Goal: Task Accomplishment & Management: Use online tool/utility

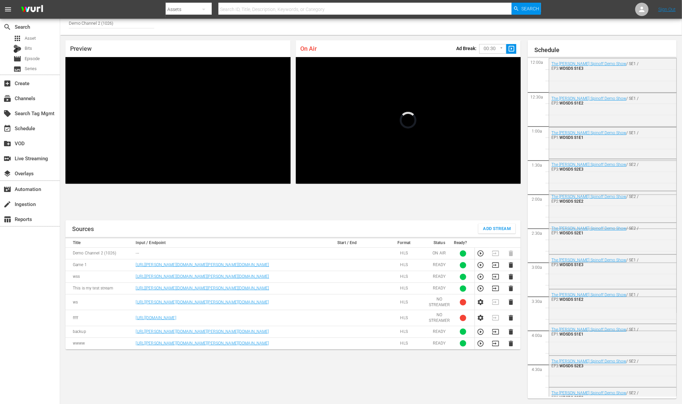
scroll to position [1296, 0]
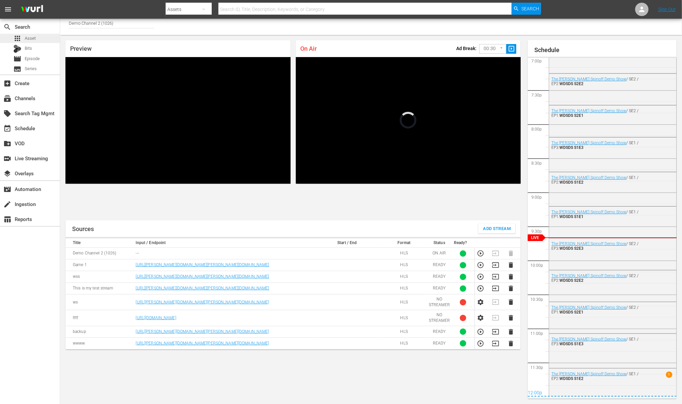
click at [28, 39] on span "Asset" at bounding box center [30, 38] width 11 height 7
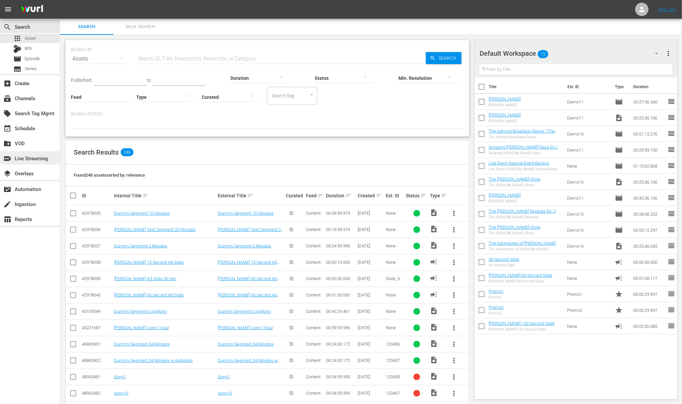
click at [33, 159] on div "switch_video Live Streaming" at bounding box center [18, 157] width 37 height 6
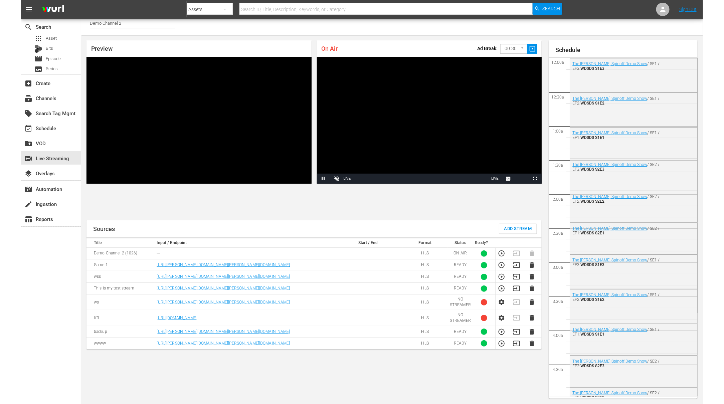
scroll to position [1302, 0]
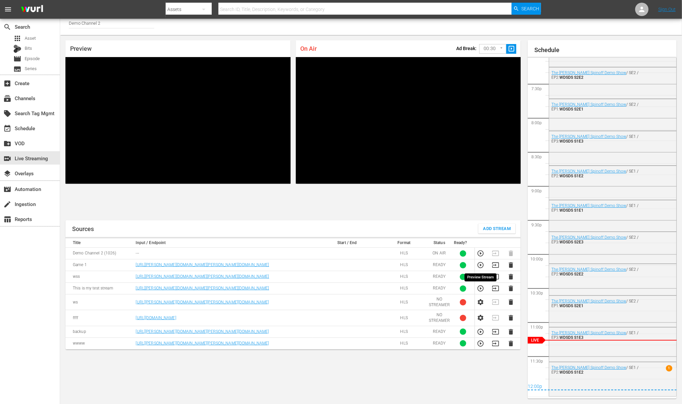
click at [481, 265] on icon "button" at bounding box center [480, 265] width 6 height 6
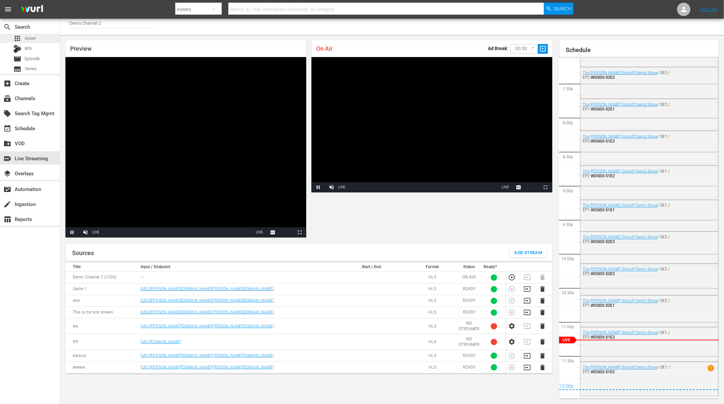
click at [26, 41] on span "Asset" at bounding box center [30, 38] width 11 height 7
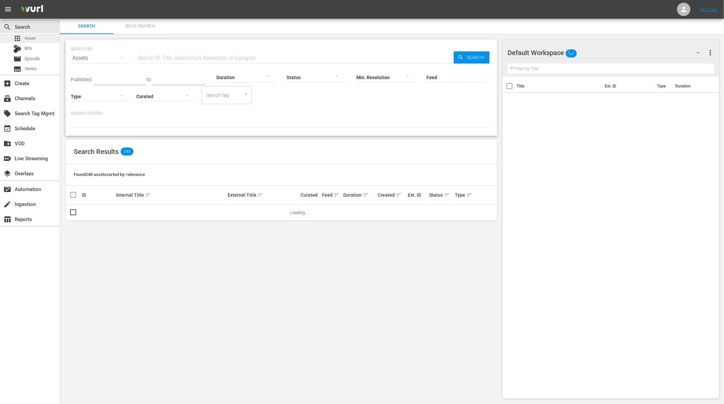
scroll to position [4, 0]
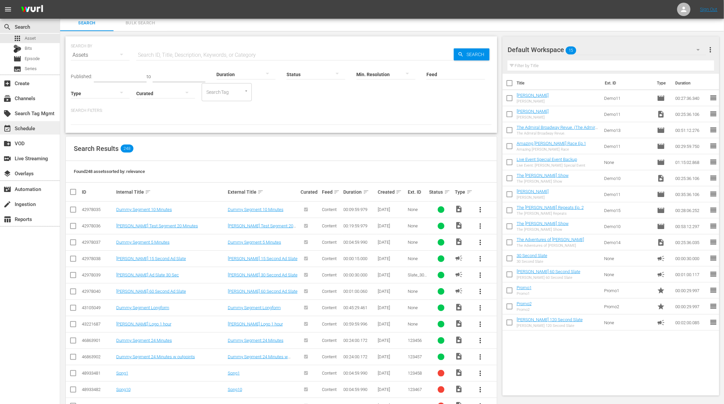
click at [28, 127] on div "event_available Schedule" at bounding box center [18, 127] width 37 height 6
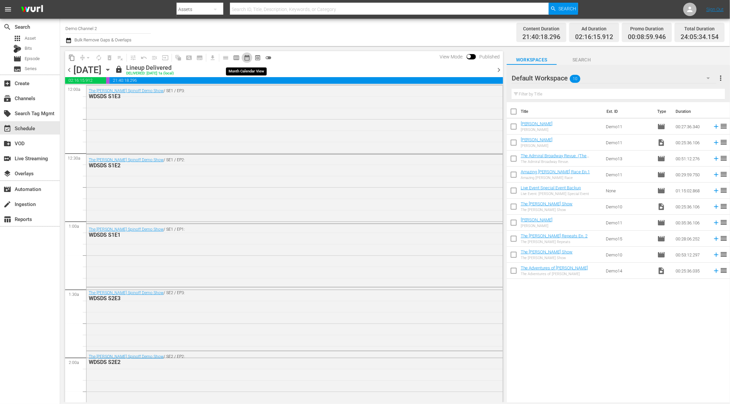
click at [247, 57] on span "date_range_outlined" at bounding box center [247, 57] width 7 height 7
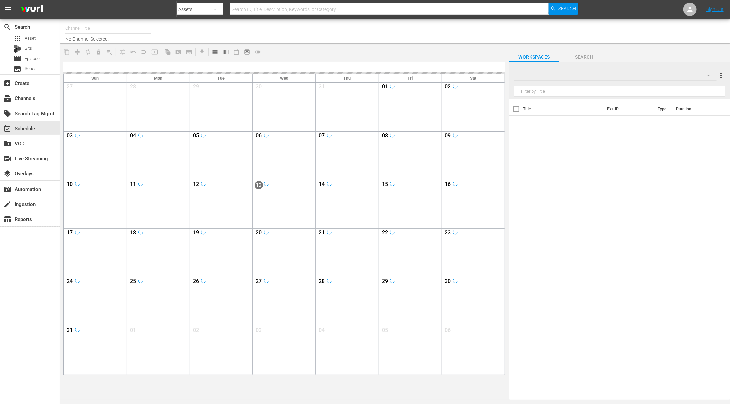
type input "Demo Channel 2 (1026)"
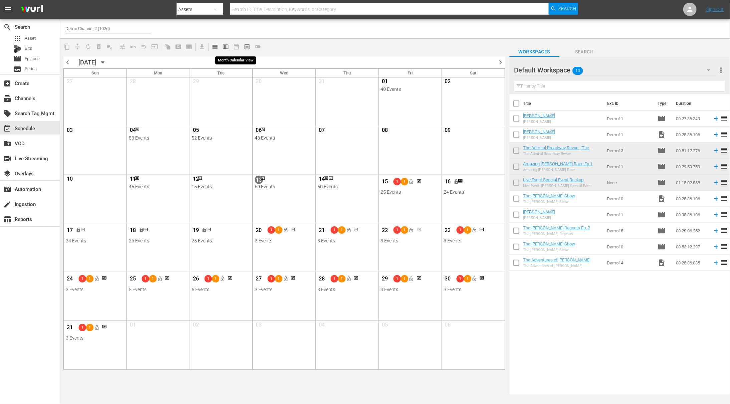
click at [235, 47] on span "date_range_outlined" at bounding box center [236, 46] width 11 height 11
click at [223, 46] on span "calendar_view_week_outlined" at bounding box center [225, 46] width 7 height 7
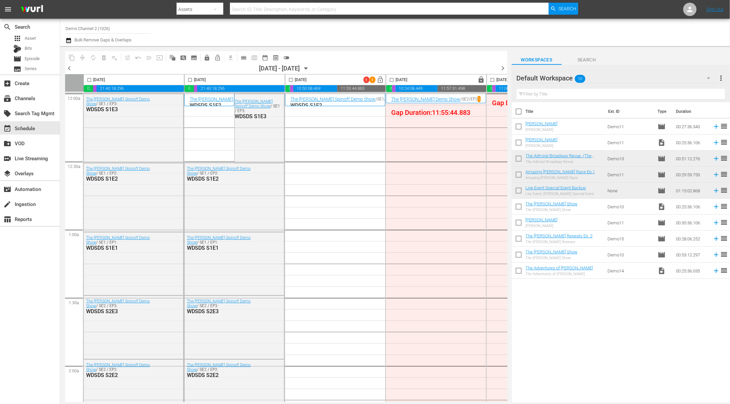
click at [501, 68] on span "chevron_right" at bounding box center [503, 68] width 8 height 8
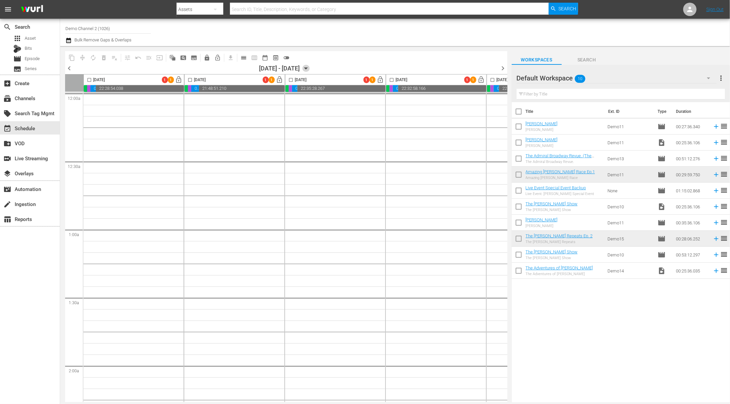
click at [310, 67] on icon "button" at bounding box center [305, 68] width 7 height 7
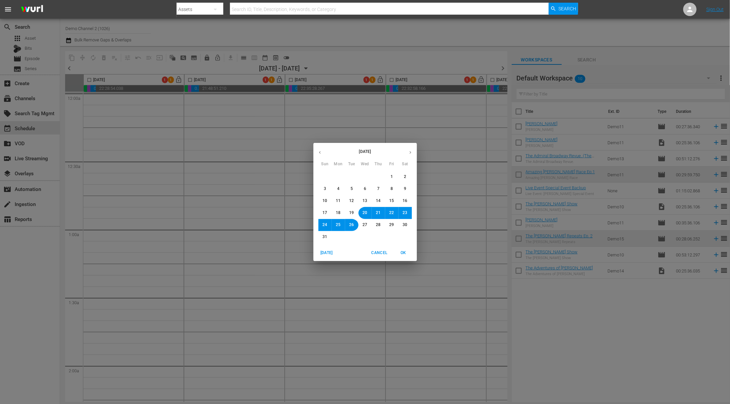
click at [408, 151] on icon "button" at bounding box center [410, 152] width 5 height 5
click at [339, 212] on span "22" at bounding box center [338, 213] width 5 height 6
click at [406, 251] on span "OK" at bounding box center [404, 252] width 16 height 7
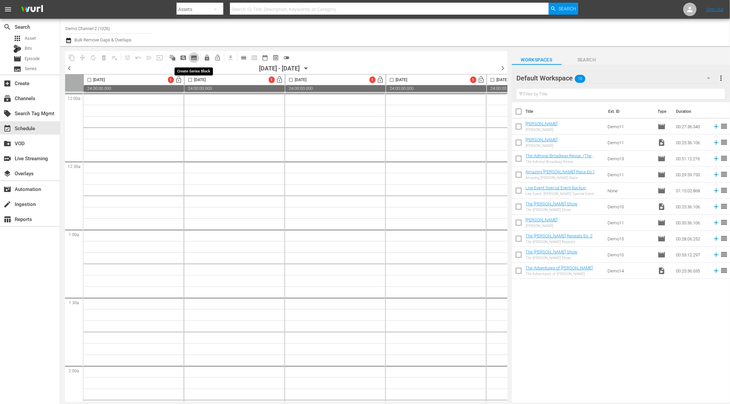
click at [196, 57] on span "subtitles_outlined" at bounding box center [194, 57] width 7 height 7
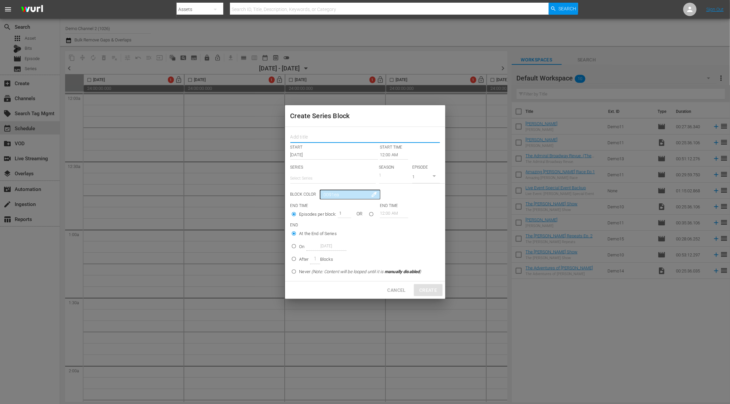
click at [325, 138] on input "text" at bounding box center [365, 138] width 150 height 10
type input "demo"
click at [344, 229] on label "At the End of Series" at bounding box center [354, 233] width 133 height 11
click at [299, 229] on input "At the End of Series" at bounding box center [293, 234] width 11 height 11
click at [307, 173] on input "text" at bounding box center [332, 178] width 85 height 16
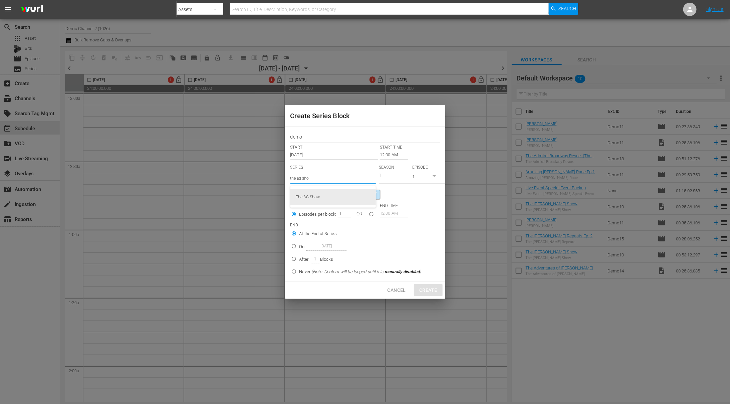
click at [310, 200] on div "The AG Show" at bounding box center [333, 197] width 75 height 16
type input "The AG Show"
click at [371, 197] on span "colorize" at bounding box center [374, 196] width 7 height 7
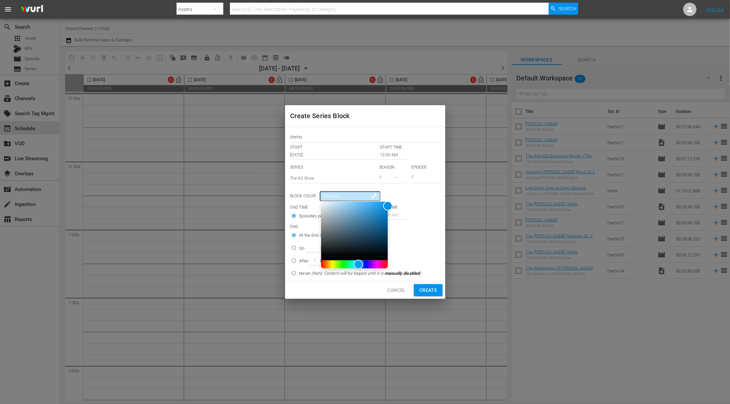
click at [371, 197] on span "colorize" at bounding box center [374, 196] width 7 height 7
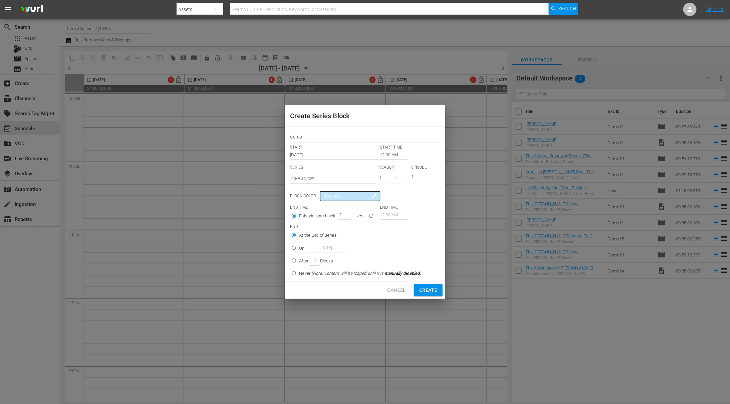
click at [343, 214] on input "2" at bounding box center [343, 214] width 10 height 9
click at [425, 288] on span "Create" at bounding box center [428, 290] width 18 height 8
type input "1"
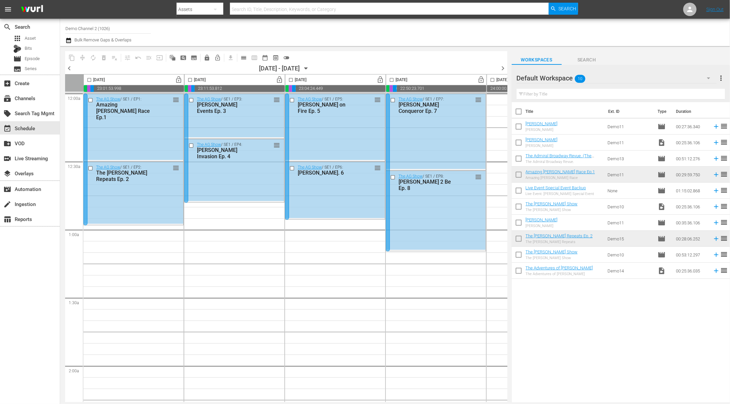
click at [90, 80] on input "checkbox" at bounding box center [89, 81] width 8 height 8
checkbox input "true"
click at [190, 79] on input "checkbox" at bounding box center [190, 81] width 8 height 8
checkbox input "true"
click at [85, 146] on div at bounding box center [85, 159] width 4 height 132
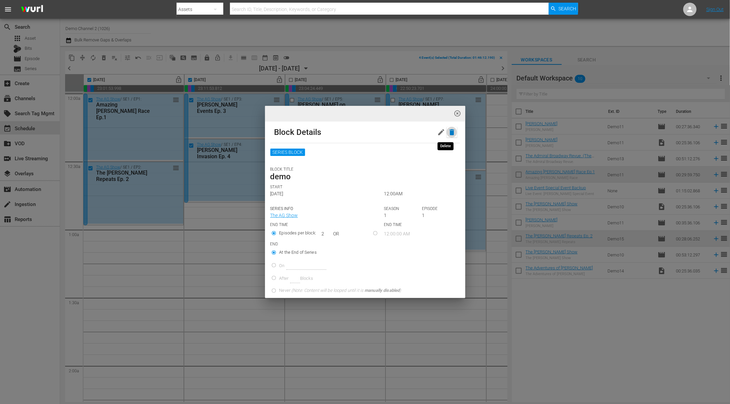
click at [450, 131] on icon "button" at bounding box center [452, 132] width 5 height 6
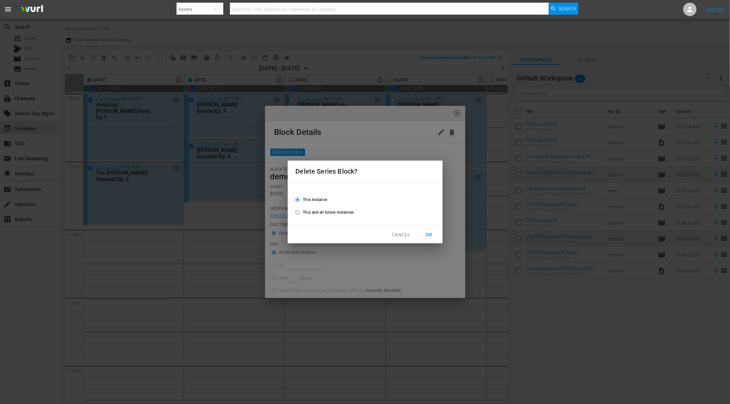
click at [298, 211] on input "This and all future instances" at bounding box center [297, 213] width 11 height 11
radio input "true"
click at [429, 234] on span "OK" at bounding box center [429, 235] width 11 height 8
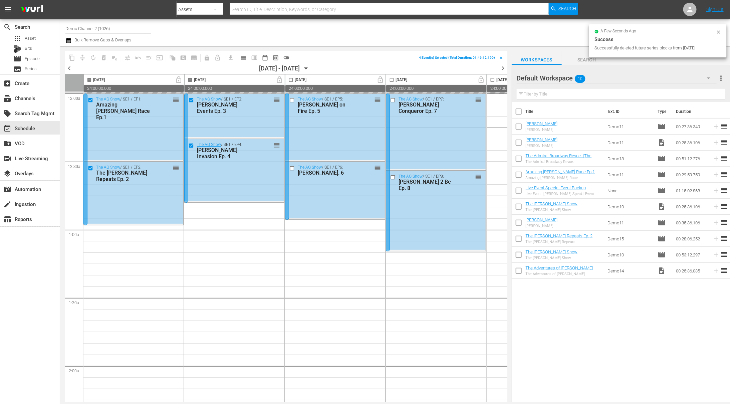
checkbox input "false"
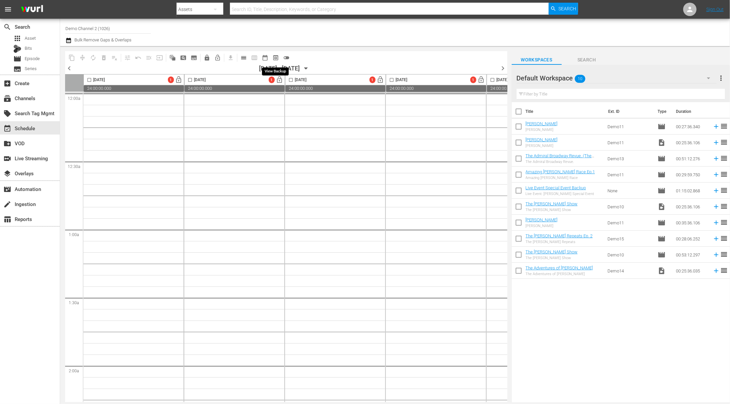
click at [274, 57] on span "preview_outlined" at bounding box center [275, 57] width 7 height 7
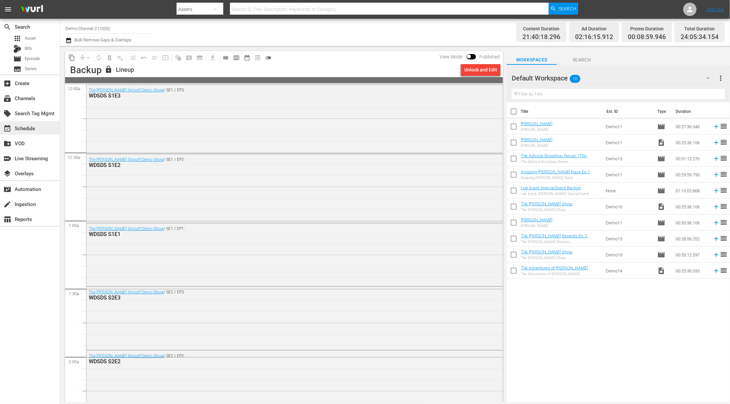
click at [28, 129] on div "event_available Schedule" at bounding box center [18, 127] width 37 height 6
click at [36, 39] on div "apps Asset" at bounding box center [30, 38] width 60 height 9
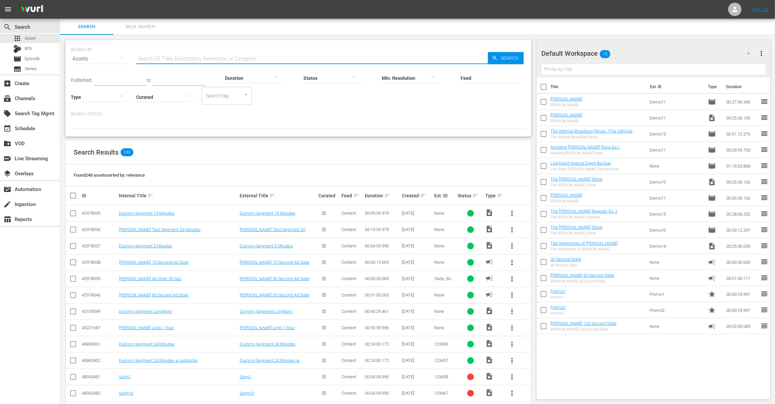
click at [221, 57] on input "text" at bounding box center [312, 59] width 352 height 16
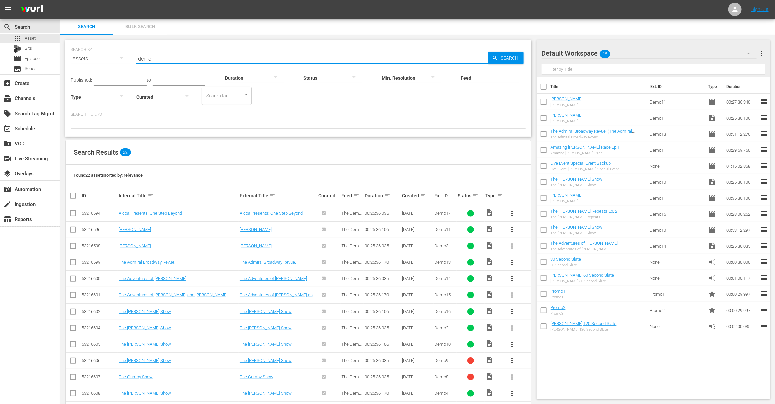
type input "demo"
click at [74, 246] on input "checkbox" at bounding box center [73, 247] width 8 height 8
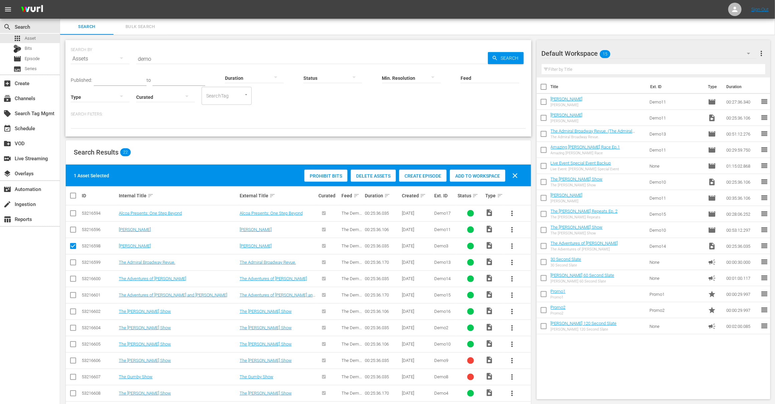
click at [420, 177] on span "Create Episode" at bounding box center [422, 175] width 47 height 5
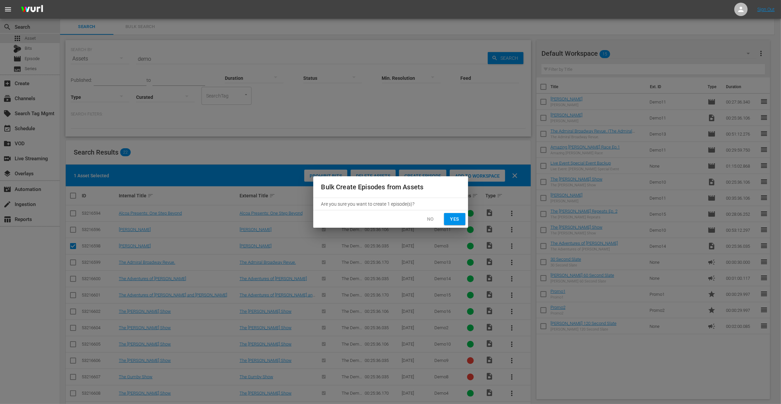
click at [454, 220] on span "Yes" at bounding box center [455, 219] width 11 height 8
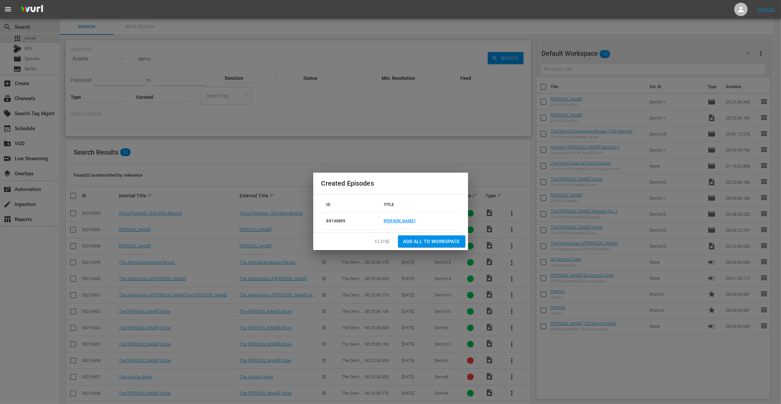
click at [423, 241] on span "Add all to Workspace" at bounding box center [432, 241] width 57 height 8
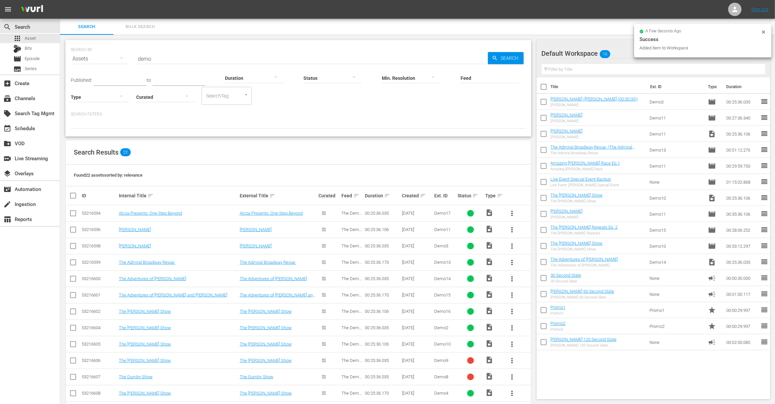
click at [71, 244] on input "checkbox" at bounding box center [73, 247] width 8 height 8
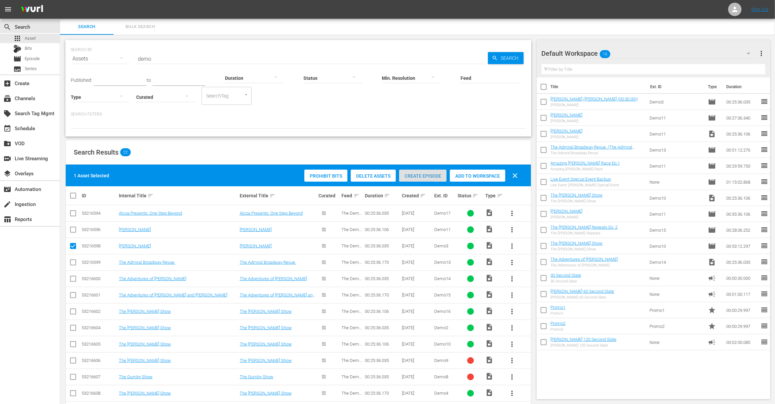
click at [423, 176] on span "Create Episode" at bounding box center [422, 175] width 47 height 5
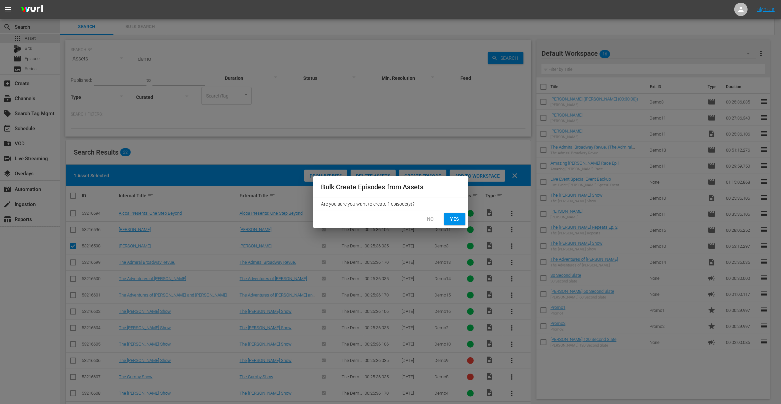
click at [452, 218] on span "Yes" at bounding box center [455, 219] width 11 height 8
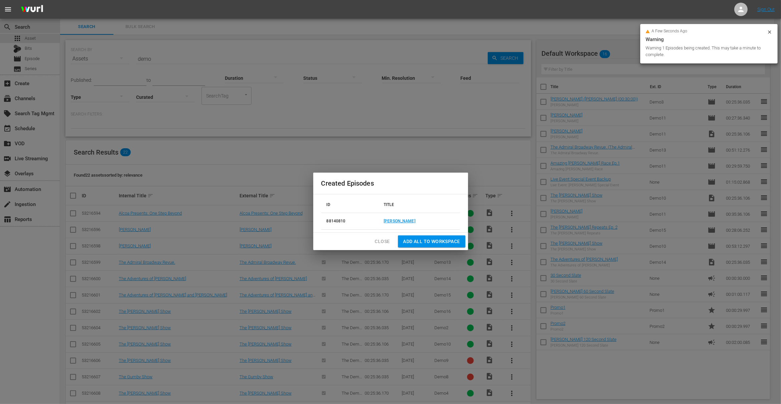
click at [385, 243] on span "Close" at bounding box center [382, 241] width 15 height 8
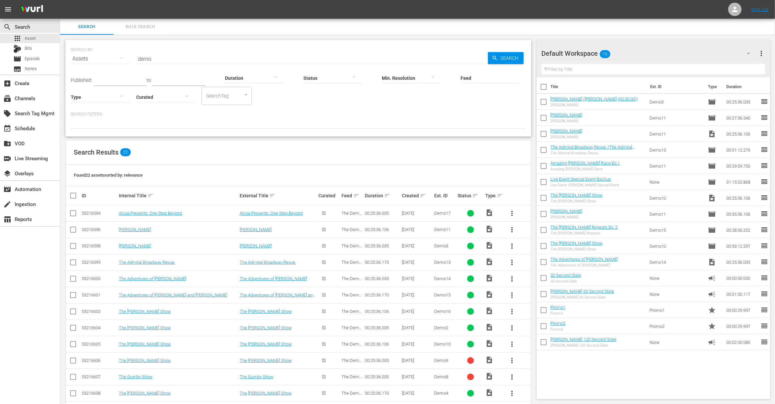
click at [75, 245] on input "checkbox" at bounding box center [73, 247] width 8 height 8
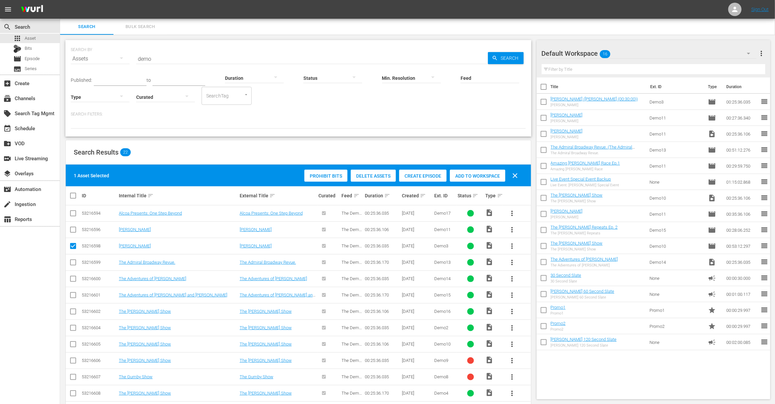
drag, startPoint x: 70, startPoint y: 245, endPoint x: 92, endPoint y: 245, distance: 21.4
click at [71, 245] on input "checkbox" at bounding box center [73, 247] width 8 height 8
checkbox input "false"
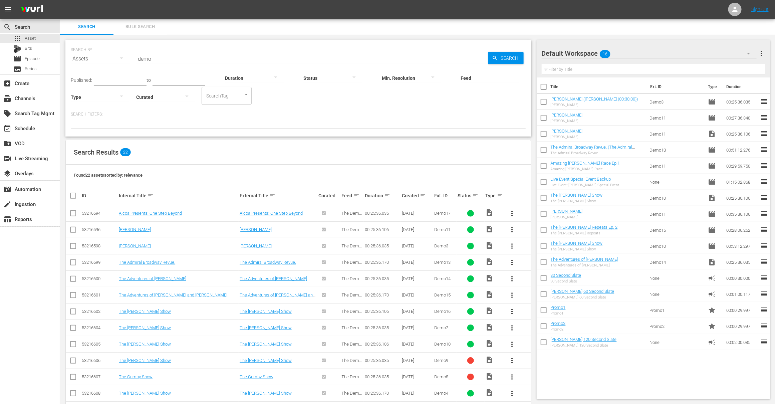
click at [513, 247] on span "more_vert" at bounding box center [512, 246] width 8 height 8
click at [548, 298] on div "Episode" at bounding box center [547, 297] width 45 height 16
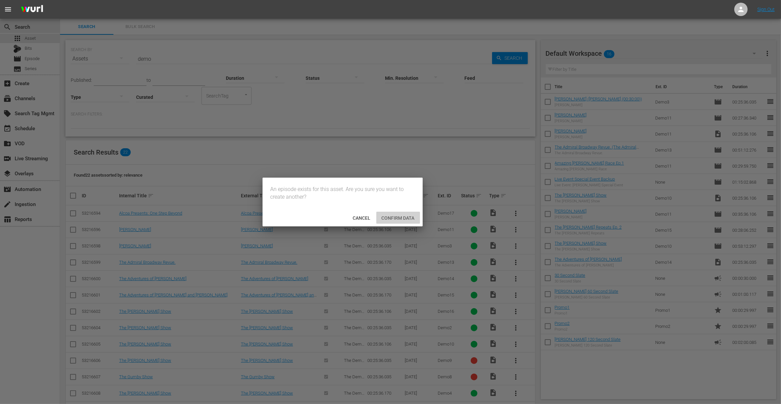
click at [384, 215] on span "Confirm data" at bounding box center [399, 217] width 44 height 5
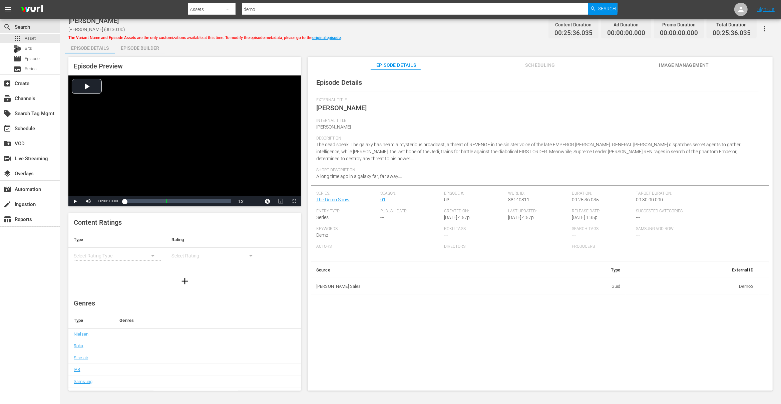
click at [680, 63] on span "Image Management" at bounding box center [684, 65] width 50 height 8
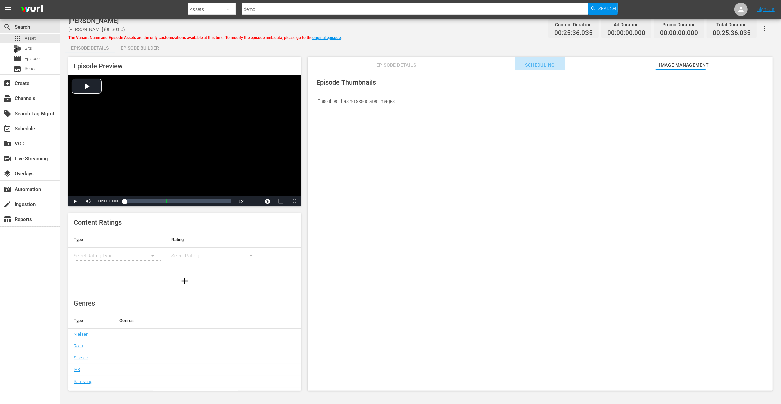
click at [543, 65] on span "Scheduling" at bounding box center [540, 65] width 50 height 8
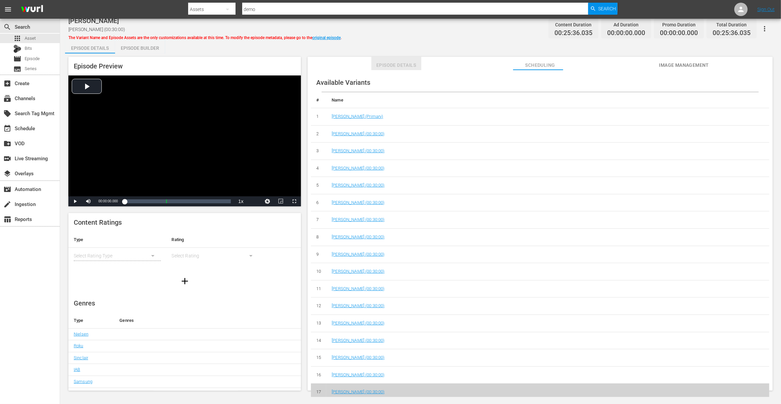
click at [394, 65] on span "Episode Details" at bounding box center [397, 65] width 50 height 8
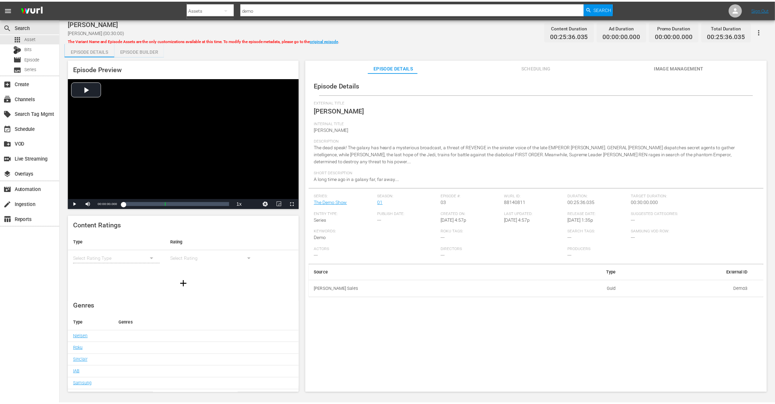
scroll to position [3, 0]
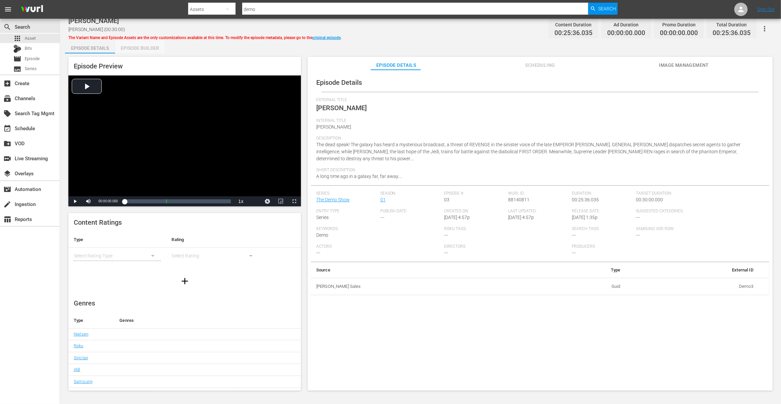
click at [142, 47] on div "Episode Builder" at bounding box center [140, 48] width 50 height 16
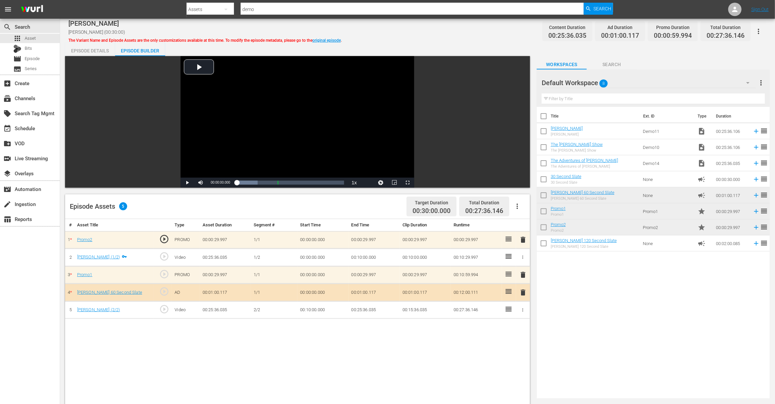
click at [518, 204] on icon "button" at bounding box center [517, 206] width 8 height 8
click at [531, 239] on div "Clear Ads" at bounding box center [537, 241] width 45 height 16
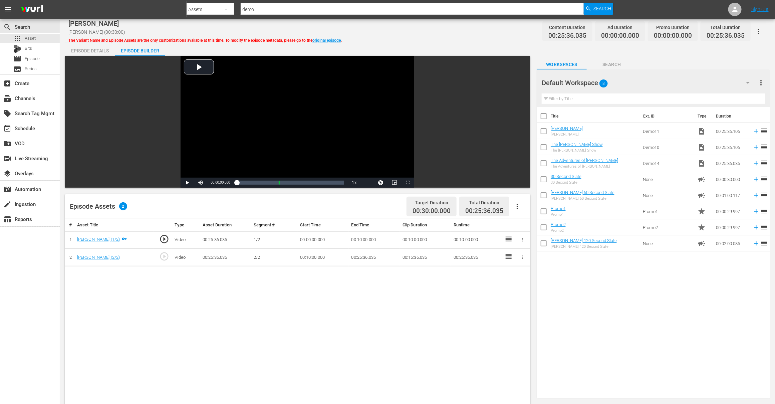
click at [518, 206] on icon "button" at bounding box center [517, 206] width 8 height 8
click at [526, 225] on div "Fill with Ads" at bounding box center [537, 225] width 45 height 16
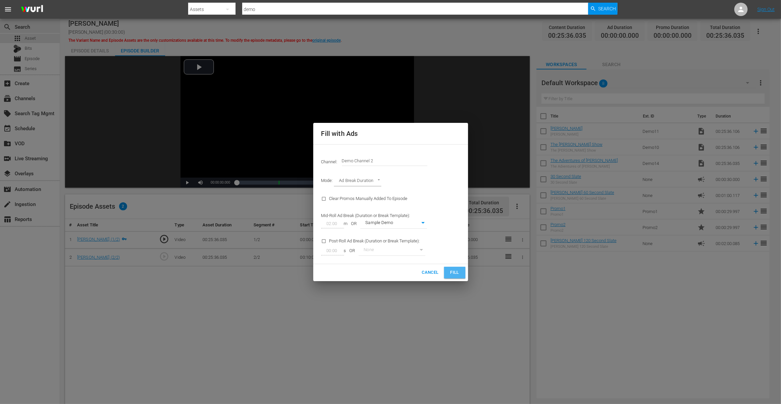
click at [458, 271] on span "Fill" at bounding box center [455, 273] width 11 height 8
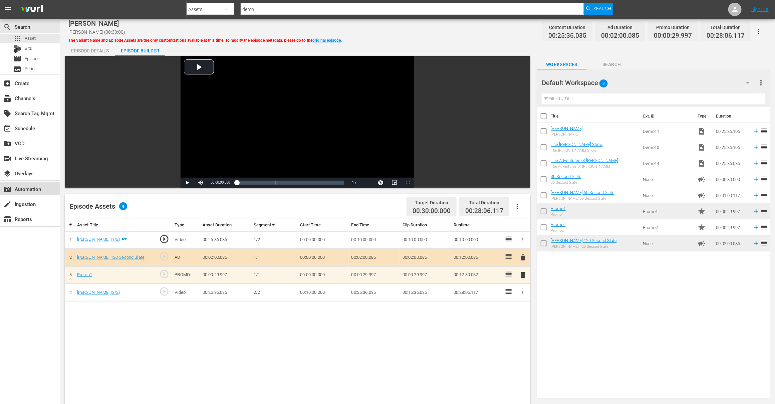
click at [32, 188] on div "movie_filter Automation" at bounding box center [18, 188] width 37 height 6
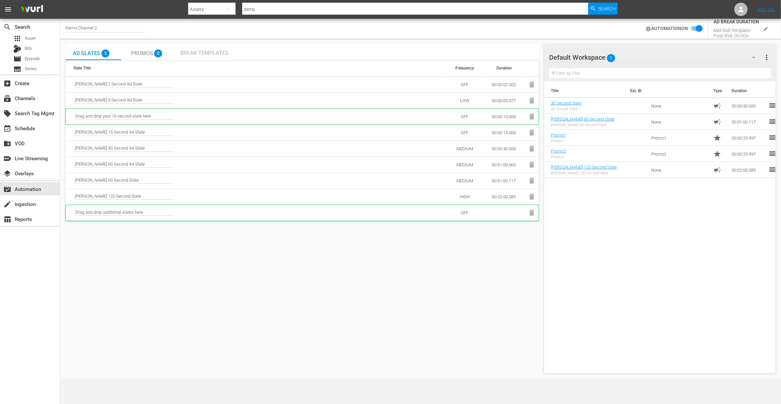
click at [210, 53] on span "Break Templates" at bounding box center [204, 53] width 48 height 6
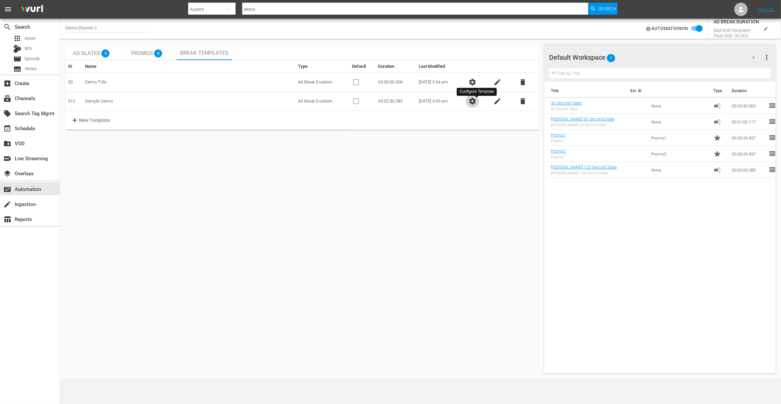
click at [477, 102] on span "settings" at bounding box center [473, 101] width 8 height 8
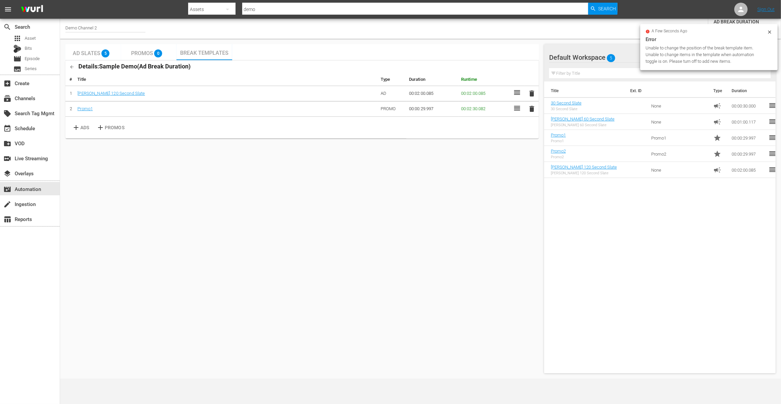
click at [730, 32] on icon at bounding box center [769, 31] width 5 height 5
click at [91, 52] on span "Ad Slates" at bounding box center [87, 53] width 28 height 6
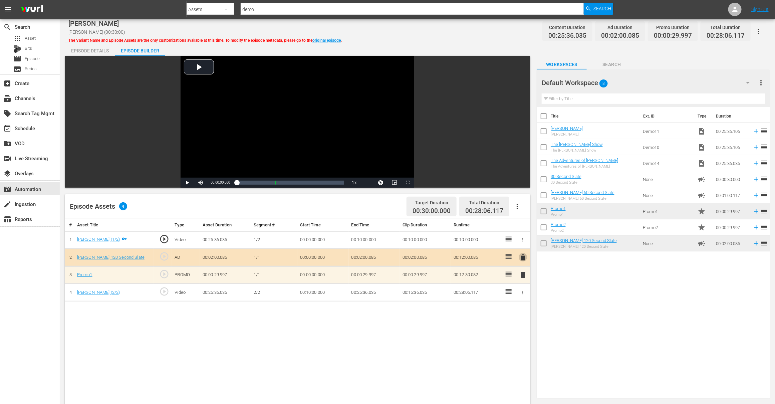
click at [524, 257] on span "delete" at bounding box center [523, 257] width 8 height 8
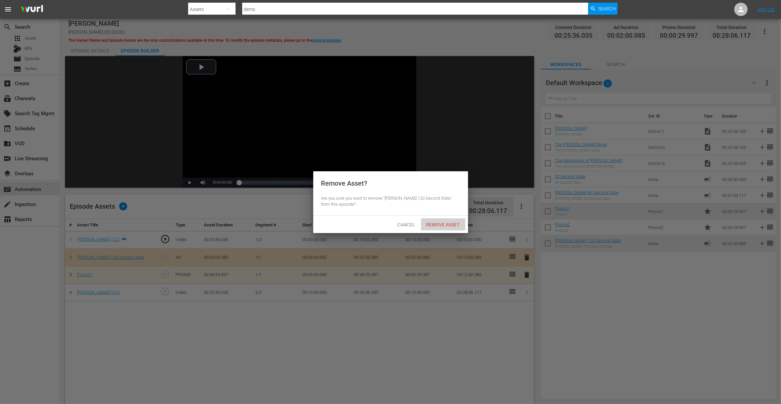
click at [445, 222] on span "Remove Asset" at bounding box center [443, 224] width 44 height 5
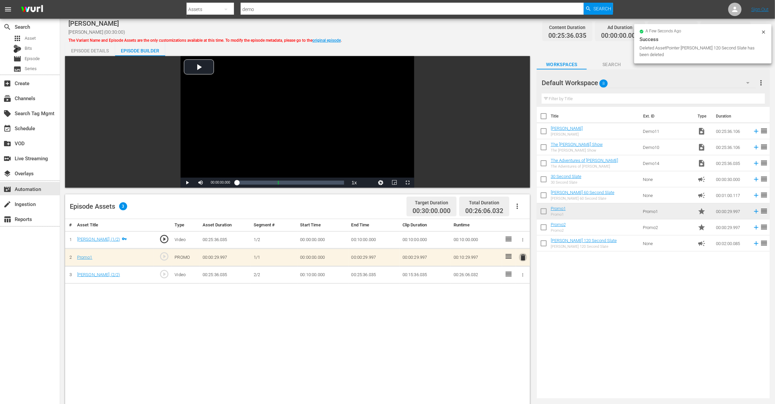
click at [522, 257] on span "delete" at bounding box center [523, 257] width 8 height 8
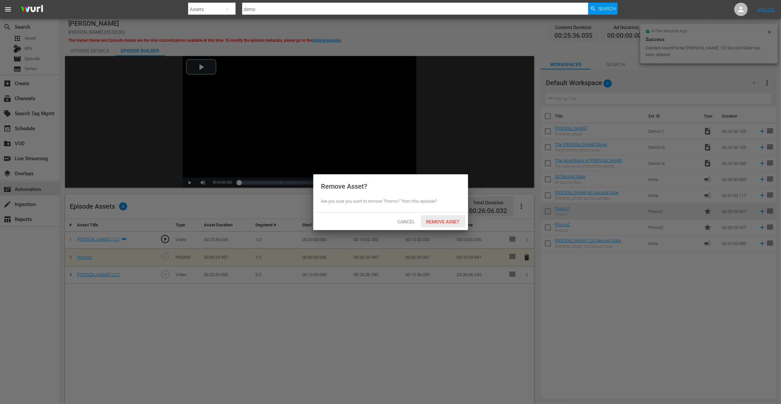
click at [438, 223] on span "Remove Asset" at bounding box center [443, 221] width 44 height 5
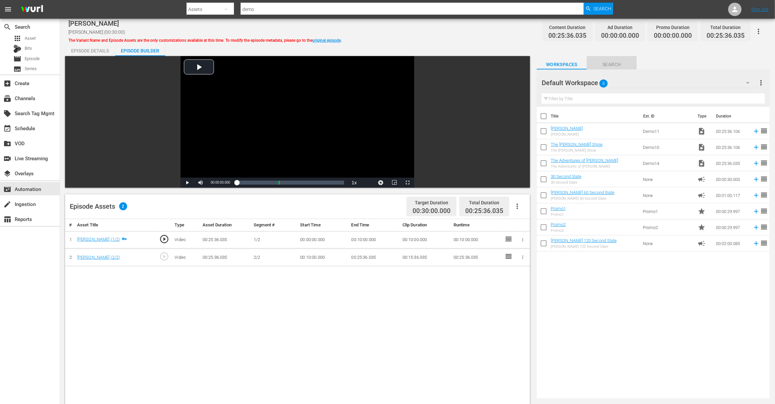
click at [616, 64] on span "Search" at bounding box center [612, 64] width 50 height 8
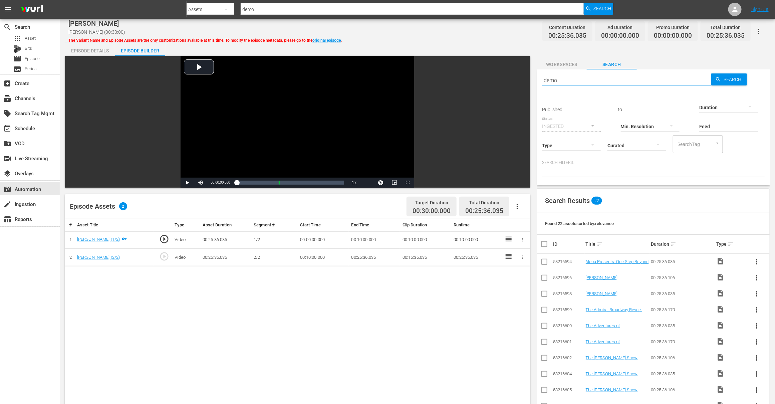
drag, startPoint x: 562, startPoint y: 80, endPoint x: 542, endPoint y: 78, distance: 20.5
click at [542, 78] on input "demo" at bounding box center [626, 80] width 169 height 16
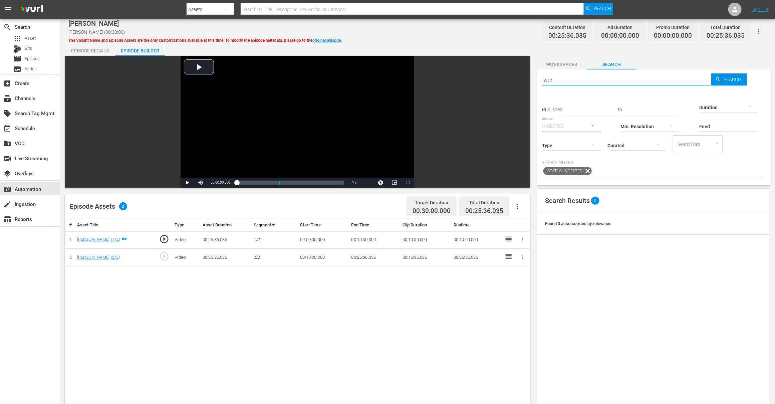
type input "wurl"
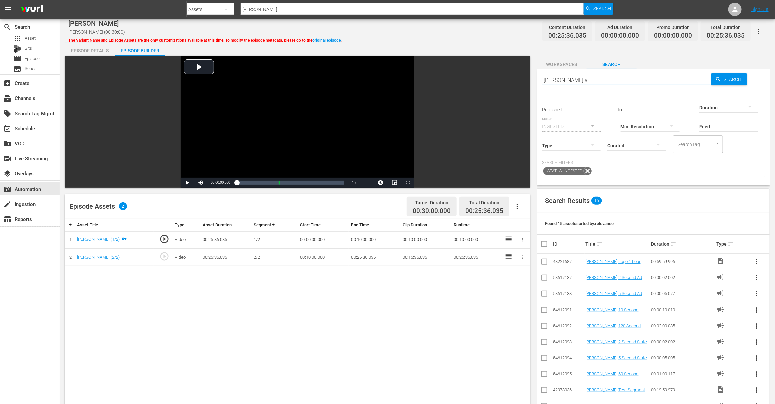
type input "wurl ad"
drag, startPoint x: 564, startPoint y: 80, endPoint x: 533, endPoint y: 77, distance: 31.5
click at [533, 77] on div "Video Player is loading. Play Video Play Mute Current Time 00:00:00.000 / Durat…" at bounding box center [417, 314] width 705 height 517
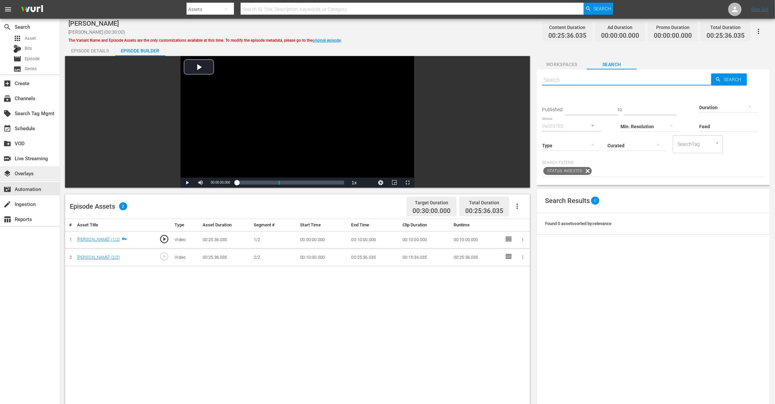
click at [31, 175] on div "layers Overlays" at bounding box center [18, 172] width 37 height 6
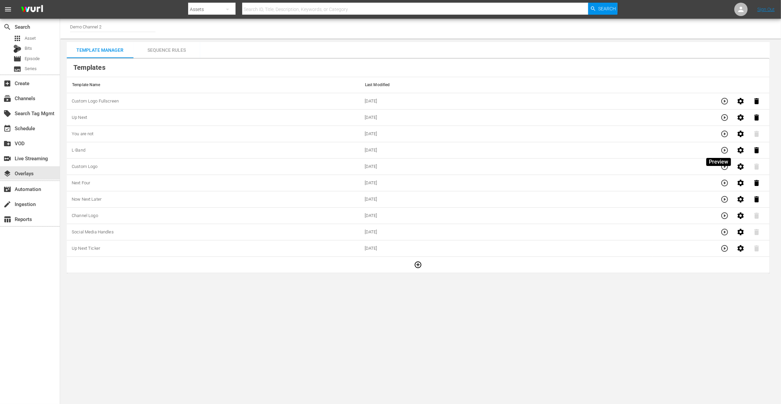
click at [722, 150] on icon "button" at bounding box center [725, 150] width 7 height 7
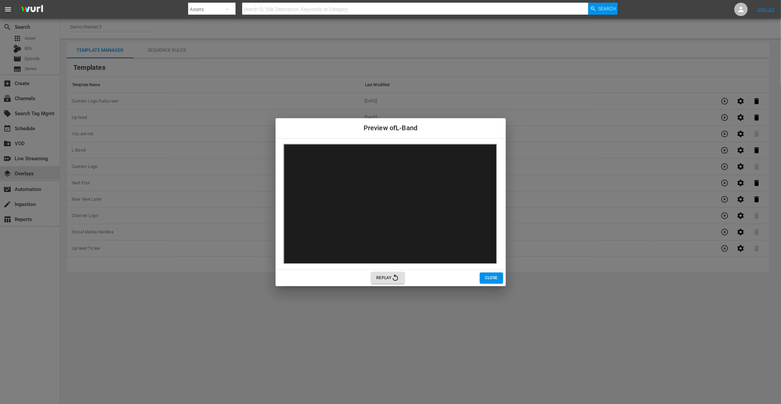
click at [494, 280] on span "Close" at bounding box center [491, 277] width 13 height 7
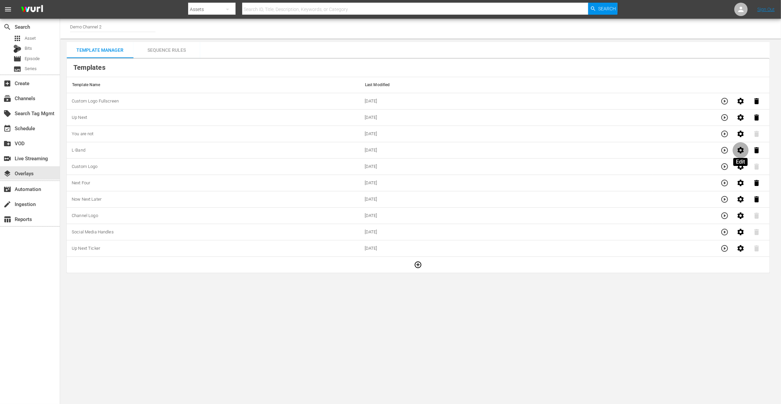
click at [730, 153] on icon "button" at bounding box center [741, 150] width 8 height 8
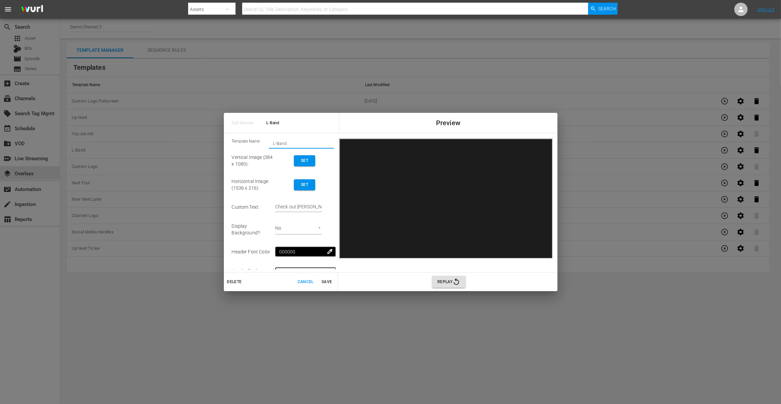
drag, startPoint x: 292, startPoint y: 145, endPoint x: 258, endPoint y: 144, distance: 33.4
click at [258, 144] on div "Template Name: L-Band" at bounding box center [283, 144] width 102 height 10
drag, startPoint x: 323, startPoint y: 208, endPoint x: 260, endPoint y: 207, distance: 62.8
click at [260, 207] on tr "Custom Text : Check out wurl.com!" at bounding box center [283, 207] width 102 height 21
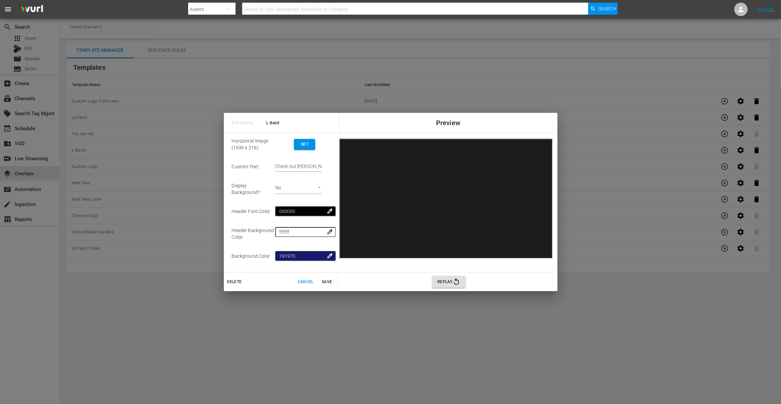
scroll to position [42, 0]
click at [298, 190] on body "menu Search By Assets Search ID, Title, Description, Keywords, or Category Sear…" at bounding box center [390, 202] width 781 height 404
click at [298, 190] on div at bounding box center [390, 202] width 781 height 404
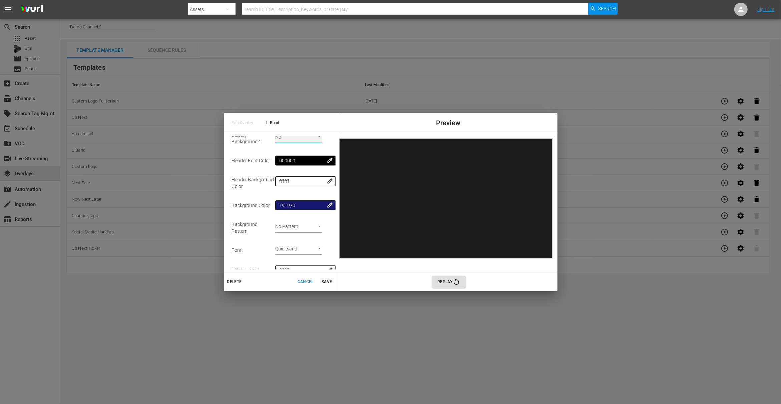
scroll to position [103, 0]
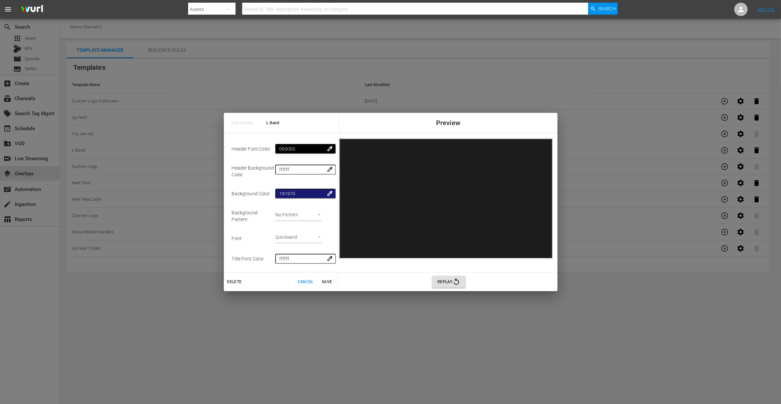
click at [303, 281] on span "Cancel" at bounding box center [306, 281] width 16 height 7
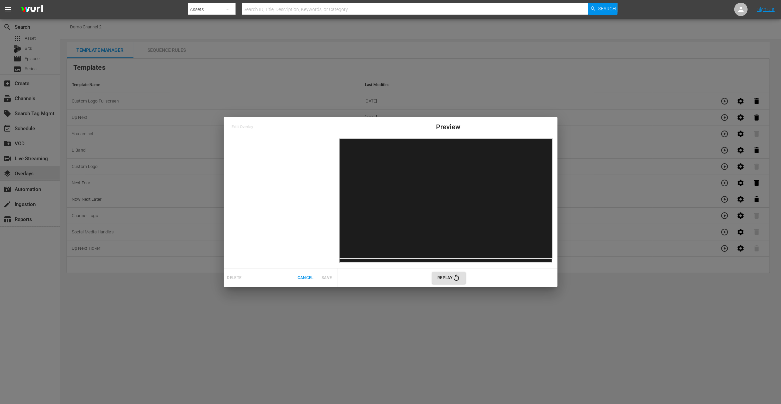
scroll to position [0, 0]
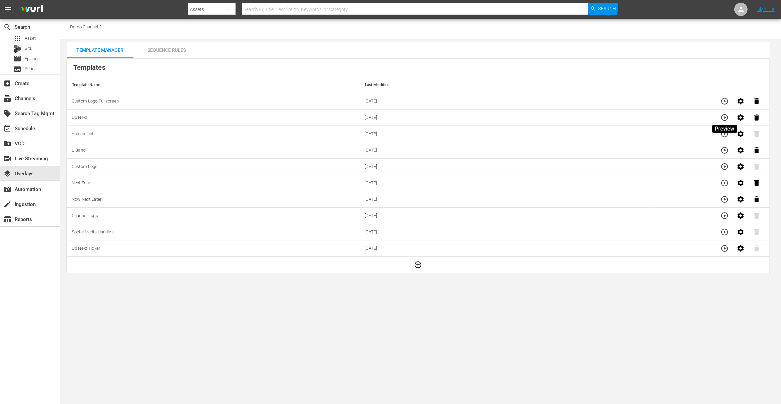
click at [724, 121] on icon "button" at bounding box center [725, 117] width 8 height 8
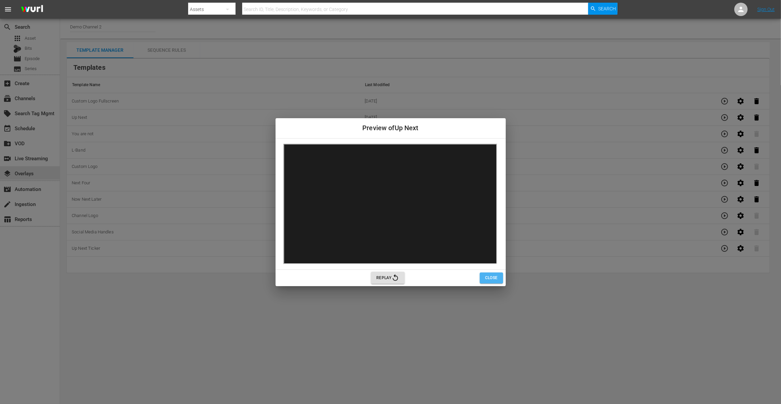
click at [495, 279] on span "Close" at bounding box center [491, 277] width 13 height 7
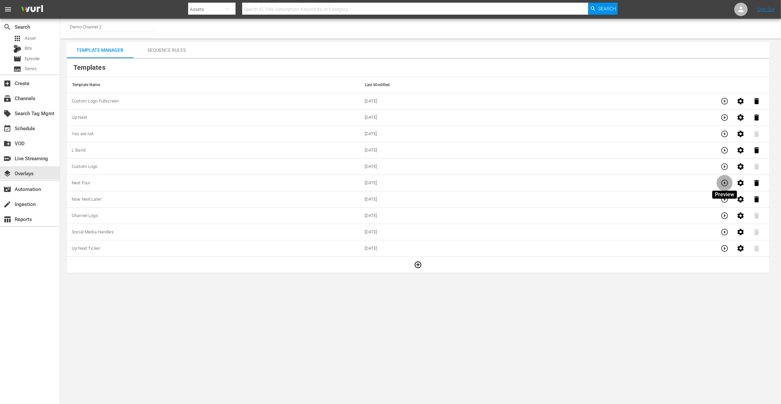
click at [724, 184] on icon "button" at bounding box center [725, 183] width 8 height 8
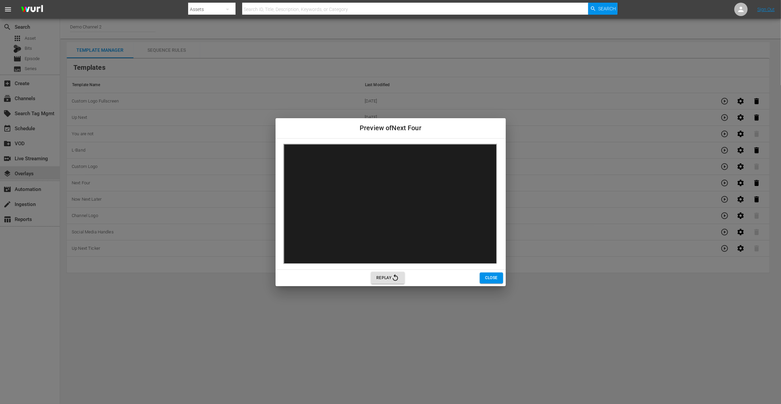
click at [491, 277] on span "Close" at bounding box center [491, 277] width 13 height 7
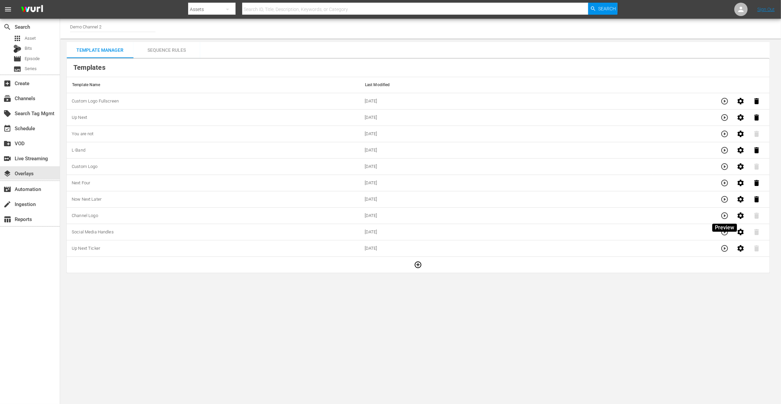
click at [726, 218] on icon "button" at bounding box center [725, 216] width 8 height 8
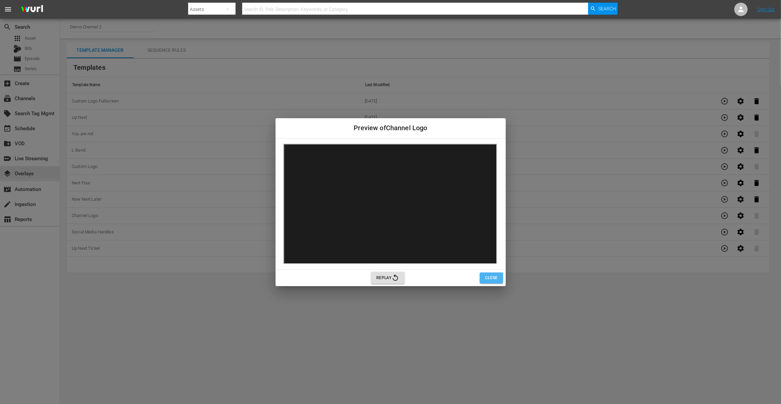
click at [494, 277] on span "Close" at bounding box center [491, 277] width 13 height 7
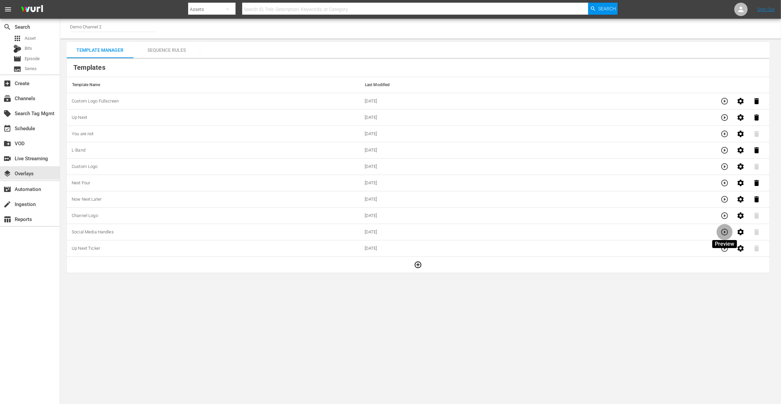
click at [724, 234] on icon "button" at bounding box center [725, 232] width 8 height 8
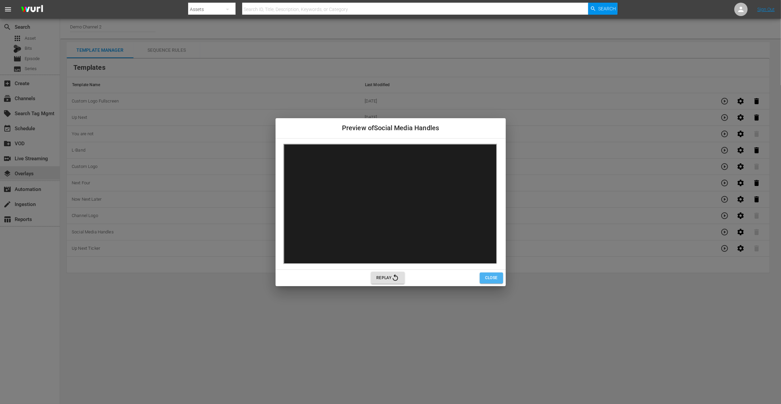
click at [494, 278] on span "Close" at bounding box center [491, 277] width 13 height 7
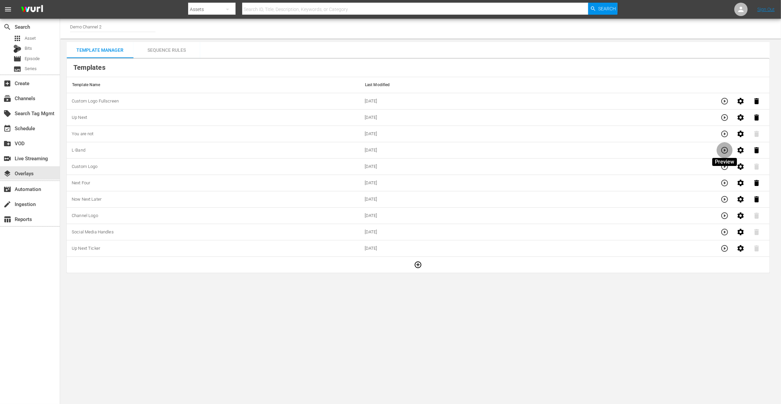
click at [725, 152] on icon "button" at bounding box center [725, 150] width 8 height 8
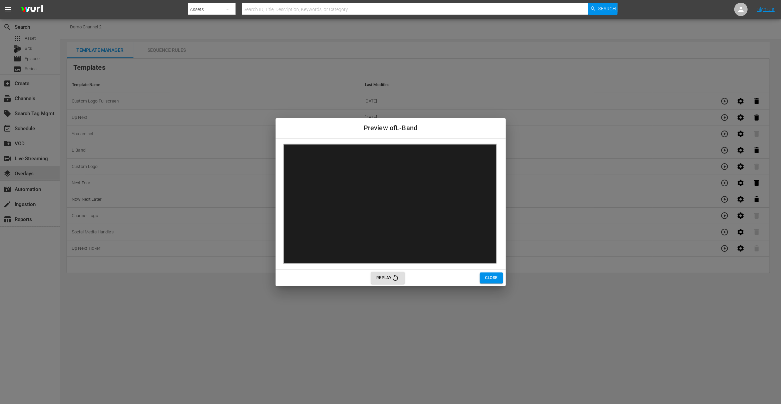
click at [490, 280] on span "Close" at bounding box center [491, 277] width 13 height 7
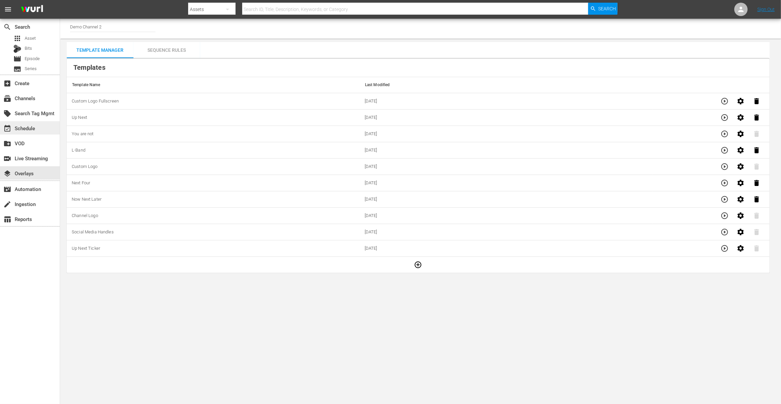
click at [23, 127] on div "event_available Schedule" at bounding box center [18, 127] width 37 height 6
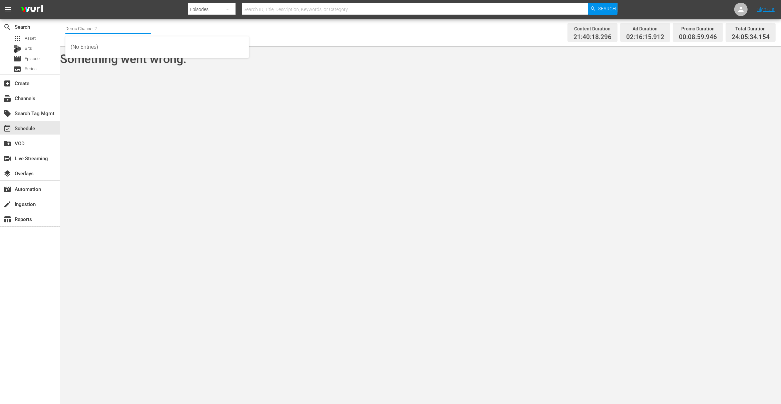
click at [103, 25] on input "Demo Channel 2" at bounding box center [107, 28] width 85 height 16
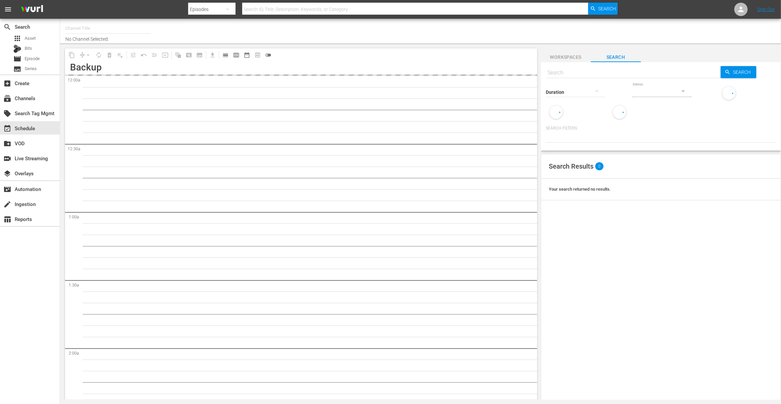
type input "Demo Channel 2 (1026)"
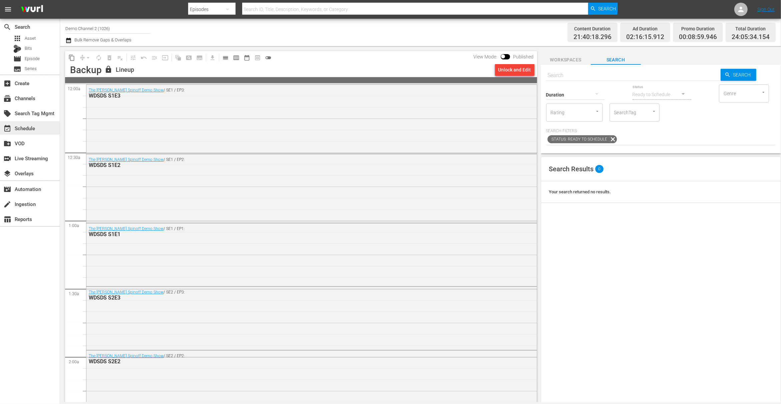
click at [24, 127] on div "event_available Schedule" at bounding box center [18, 127] width 37 height 6
click at [247, 56] on span "date_range_outlined" at bounding box center [247, 57] width 7 height 7
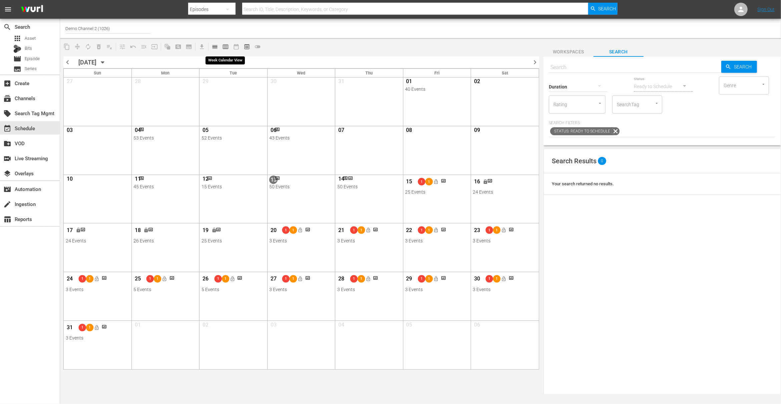
click at [225, 45] on span "calendar_view_week_outlined" at bounding box center [225, 46] width 7 height 7
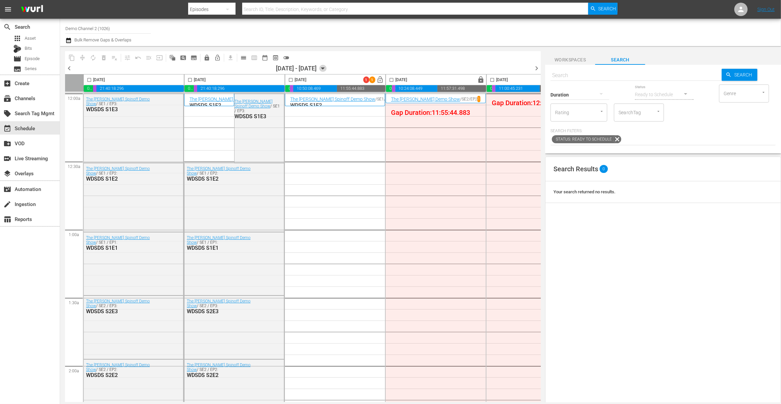
click at [327, 69] on icon "button" at bounding box center [322, 68] width 7 height 7
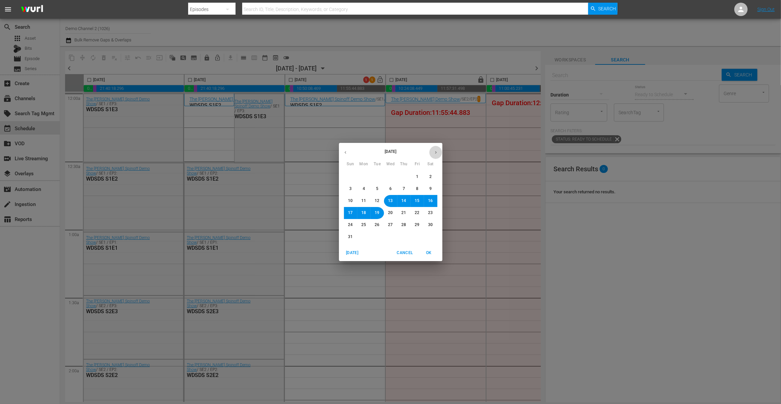
click at [437, 152] on icon "button" at bounding box center [436, 152] width 5 height 5
click at [365, 215] on span "22" at bounding box center [364, 213] width 5 height 6
click at [432, 252] on span "OK" at bounding box center [429, 252] width 16 height 7
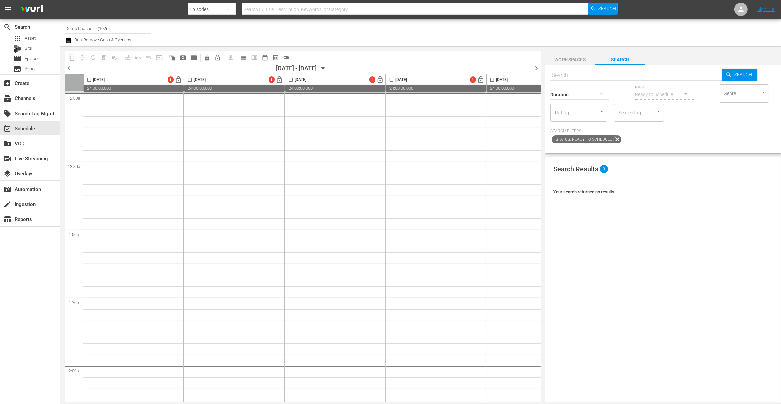
click at [568, 58] on span "Workspaces" at bounding box center [570, 60] width 50 height 8
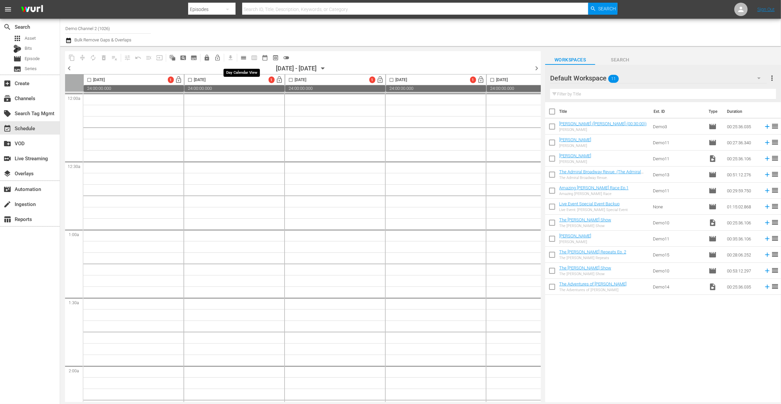
click at [246, 57] on span "calendar_view_day_outlined" at bounding box center [243, 57] width 7 height 7
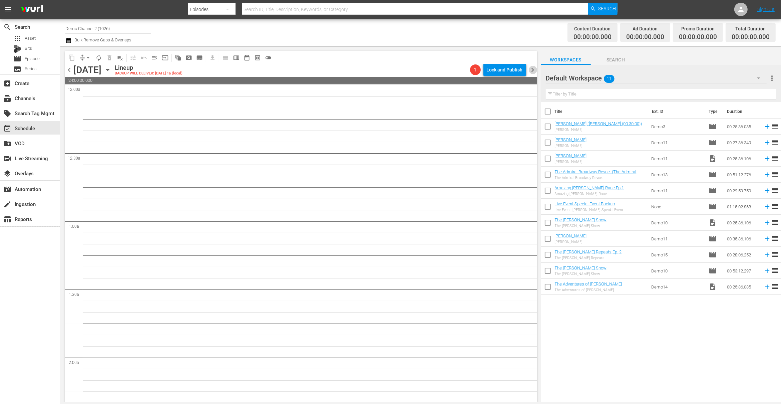
click at [532, 69] on span "chevron_right" at bounding box center [533, 70] width 8 height 8
click at [70, 70] on span "chevron_left" at bounding box center [69, 70] width 8 height 8
click at [238, 58] on span "calendar_view_week_outlined" at bounding box center [236, 57] width 7 height 7
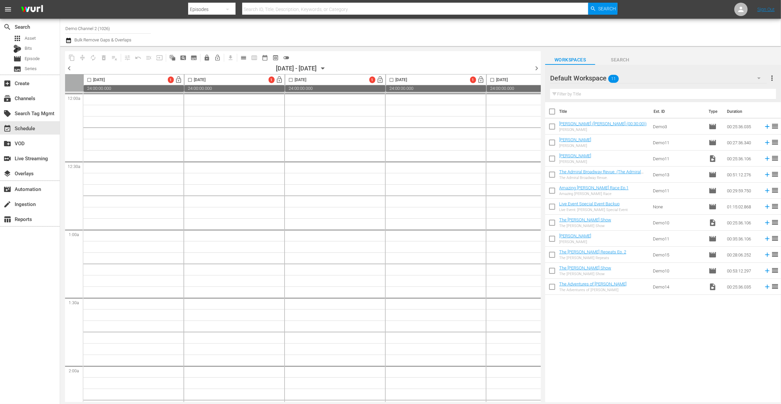
click at [760, 78] on icon "button" at bounding box center [759, 78] width 3 height 2
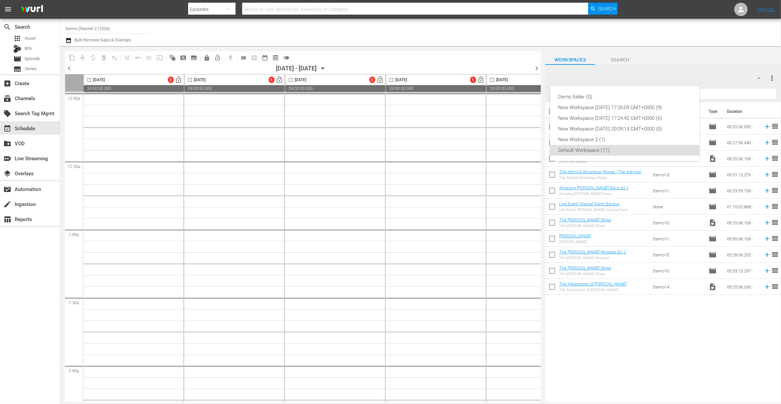
click at [772, 80] on div "Demo folder (0) New Workspace Wed Jun 18 2025 17:26:09 GMT+0000 (9) New Workspa…" at bounding box center [390, 202] width 781 height 404
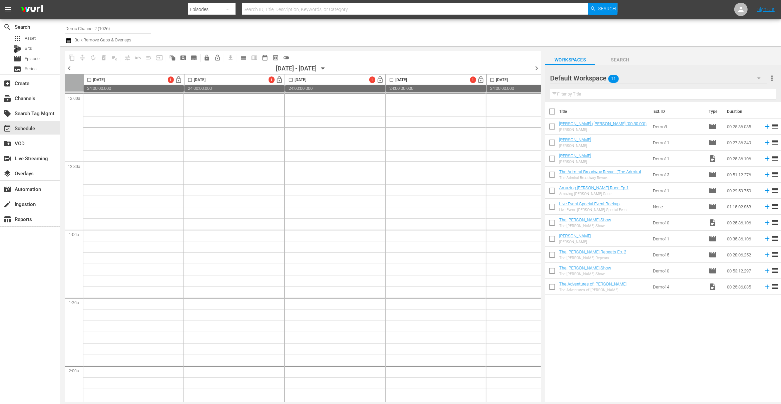
click at [772, 79] on div "Demo folder (0) New Workspace Wed Jun 18 2025 17:26:09 GMT+0000 (9) New Workspa…" at bounding box center [390, 202] width 781 height 404
click at [772, 77] on span "more_vert" at bounding box center [772, 78] width 8 height 8
click at [706, 77] on div "Add New Workspace" at bounding box center [729, 79] width 78 height 12
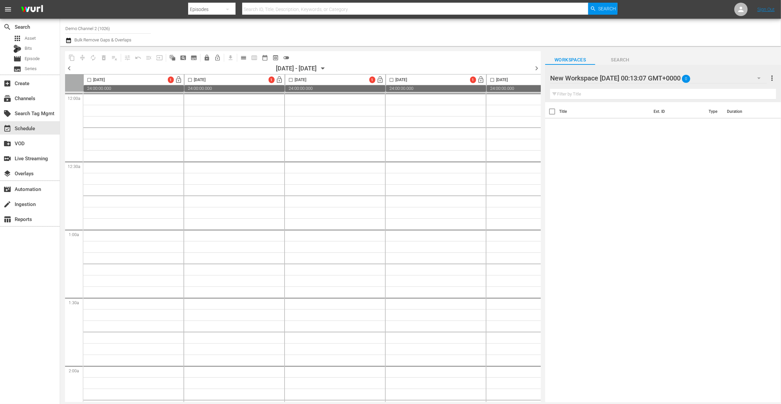
click at [672, 75] on div "New Workspace Thu Aug 14 2025 00:13:07 GMT+0000 0" at bounding box center [658, 78] width 217 height 19
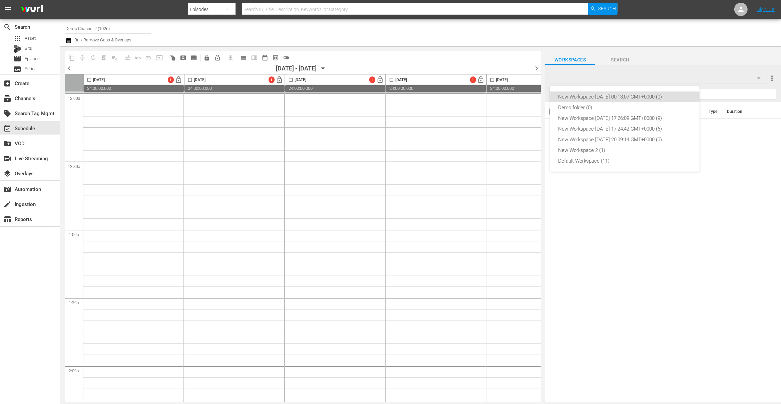
click at [592, 75] on div "New Workspace Thu Aug 14 2025 00:13:07 GMT+0000 (0) Demo folder (0) New Workspa…" at bounding box center [390, 202] width 781 height 404
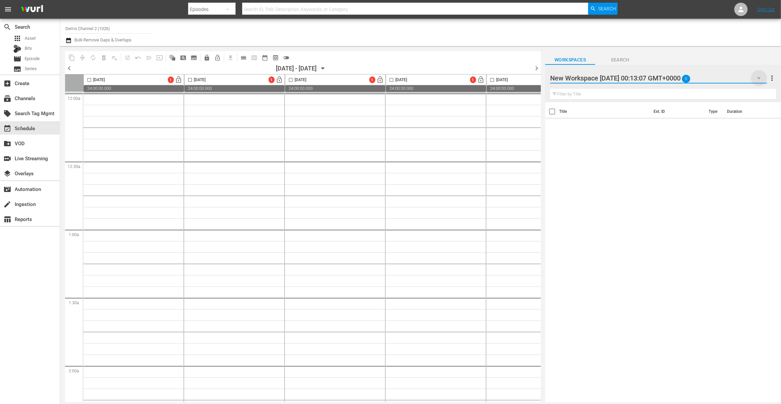
click at [758, 78] on icon "button" at bounding box center [759, 78] width 3 height 2
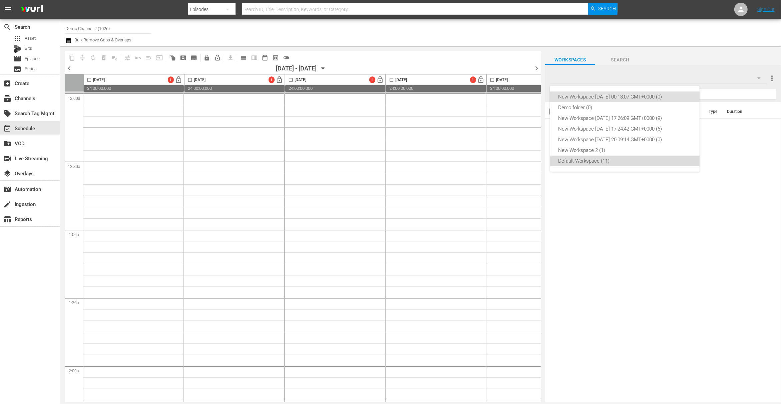
click at [593, 158] on div "Default Workspace (11)" at bounding box center [625, 161] width 134 height 11
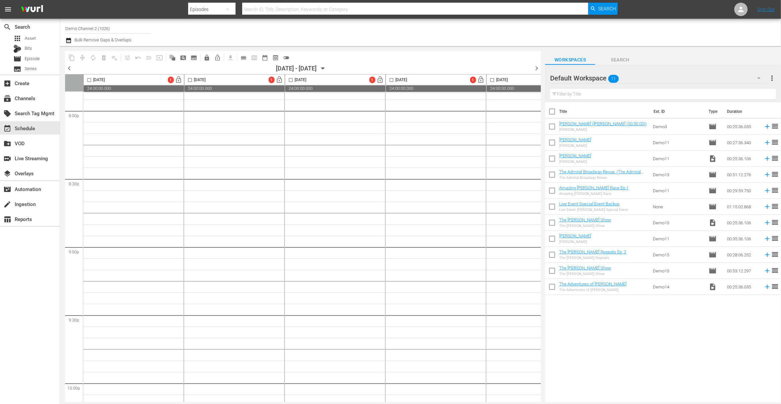
scroll to position [2661, 0]
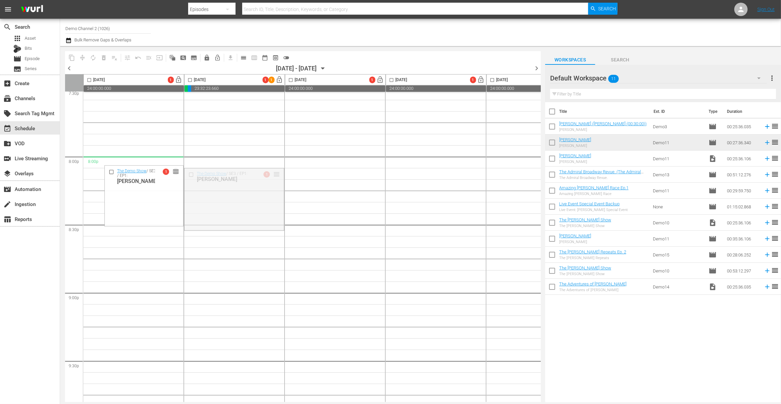
drag, startPoint x: 257, startPoint y: 171, endPoint x: 94, endPoint y: 159, distance: 163.7
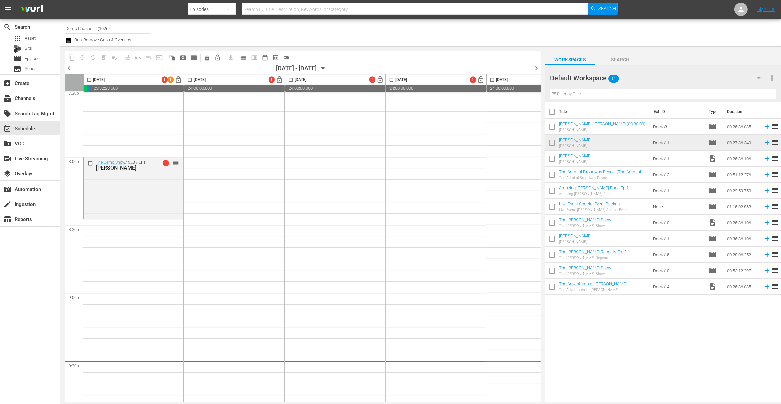
click at [554, 158] on input "checkbox" at bounding box center [552, 160] width 14 height 14
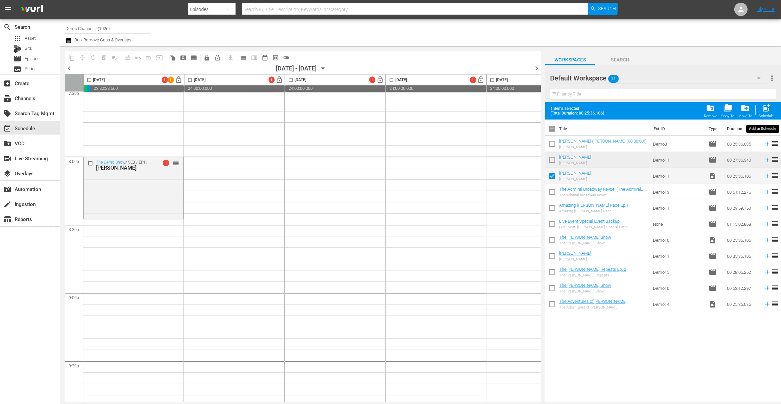
click at [768, 110] on span "post_add" at bounding box center [766, 107] width 9 height 9
checkbox input "false"
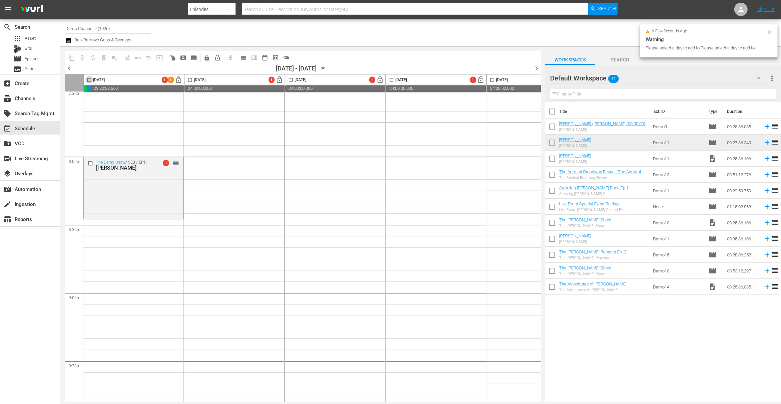
click at [90, 80] on input "checkbox" at bounding box center [89, 81] width 8 height 8
click at [764, 142] on icon at bounding box center [767, 142] width 7 height 7
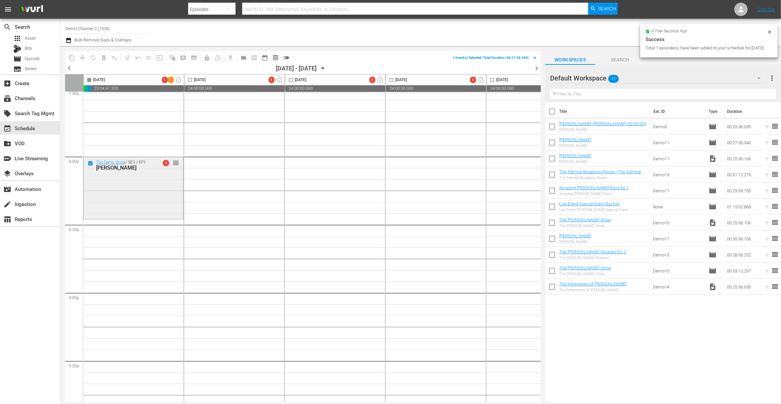
checkbox input "false"
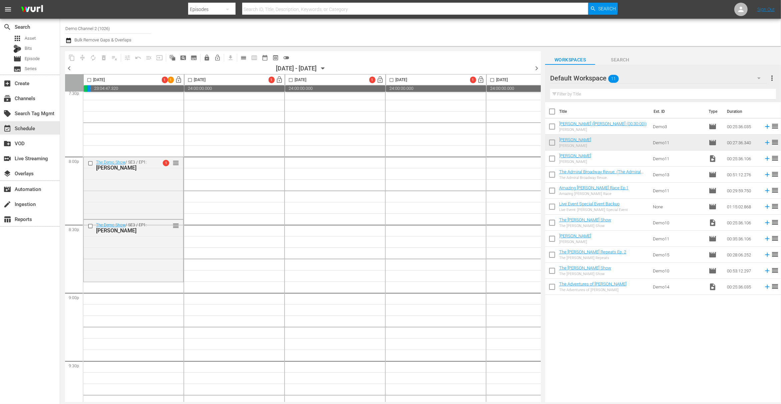
click at [553, 170] on input "checkbox" at bounding box center [552, 176] width 14 height 14
checkbox input "true"
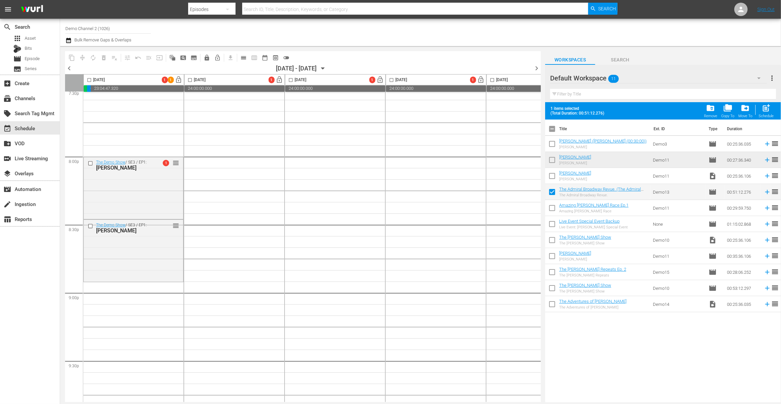
click at [553, 207] on input "checkbox" at bounding box center [552, 209] width 14 height 14
checkbox input "true"
click at [765, 108] on span "post_add" at bounding box center [766, 107] width 9 height 9
checkbox input "false"
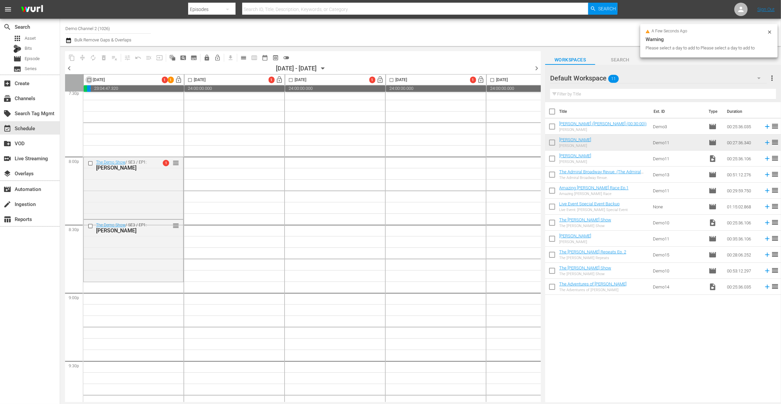
click at [90, 80] on input "checkbox" at bounding box center [89, 81] width 8 height 8
checkbox input "true"
click at [552, 173] on input "checkbox" at bounding box center [552, 176] width 14 height 14
checkbox input "true"
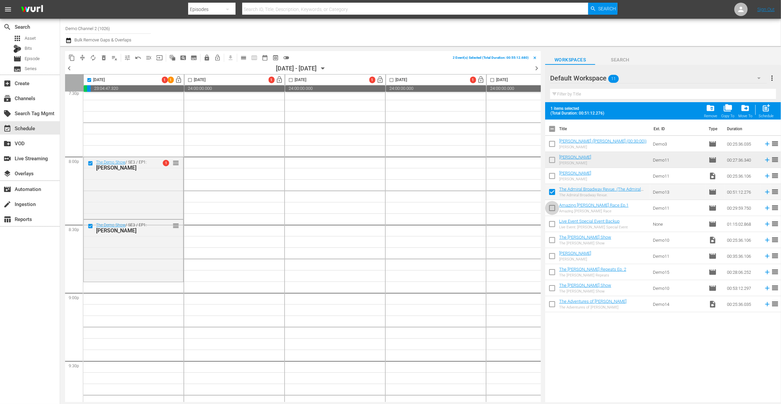
click at [555, 210] on input "checkbox" at bounding box center [552, 209] width 14 height 14
checkbox input "true"
click at [766, 109] on span "post_add" at bounding box center [766, 107] width 9 height 9
checkbox input "false"
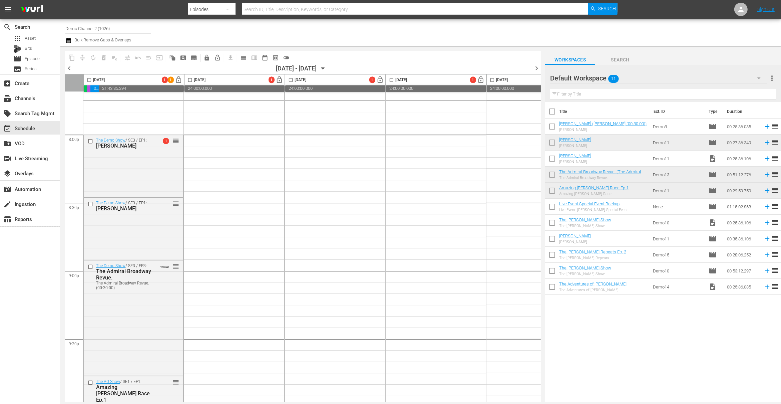
scroll to position [2684, 0]
click at [87, 77] on input "checkbox" at bounding box center [89, 81] width 8 height 8
checkbox input "true"
click at [94, 57] on span "autorenew_outlined" at bounding box center [93, 57] width 7 height 7
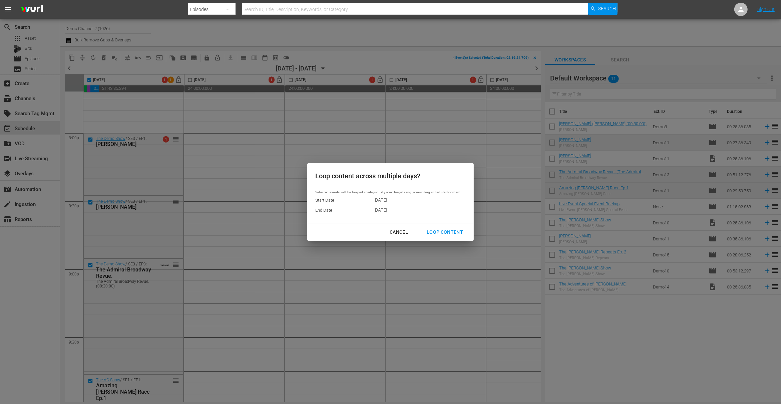
click at [404, 230] on div "Cancel" at bounding box center [399, 232] width 29 height 8
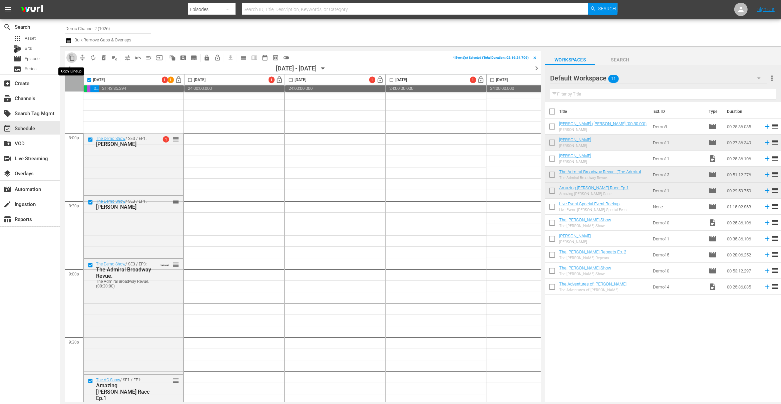
click at [72, 53] on button "content_copy" at bounding box center [71, 57] width 11 height 11
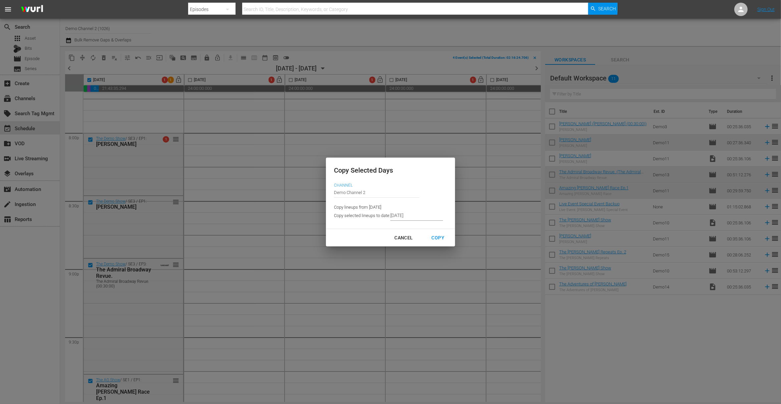
click at [405, 215] on input "8/13/2025" at bounding box center [417, 216] width 53 height 10
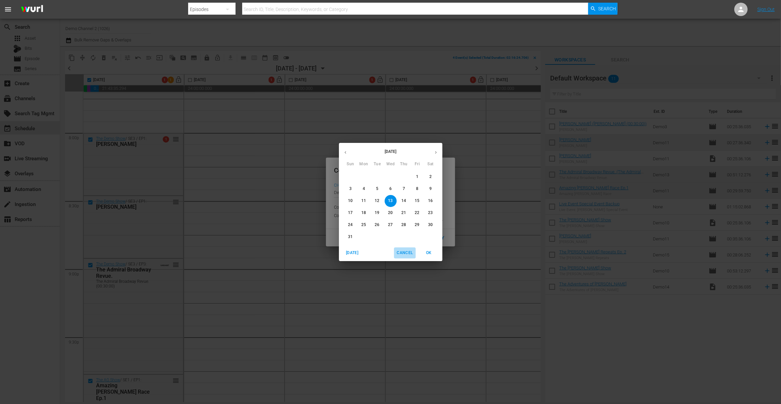
click at [407, 252] on span "Cancel" at bounding box center [405, 252] width 16 height 7
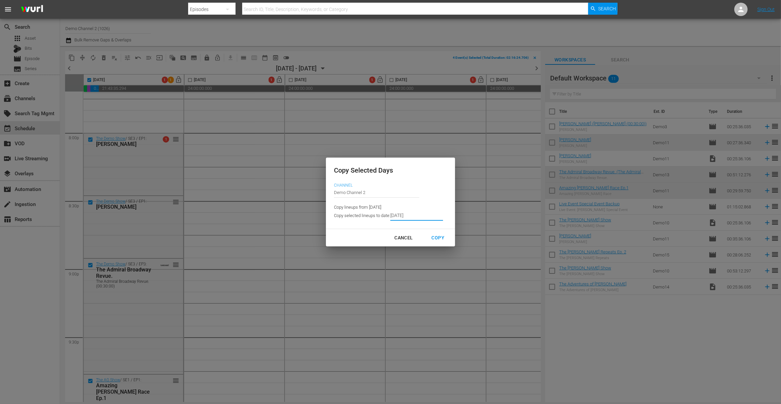
click at [399, 239] on div "Cancel" at bounding box center [404, 238] width 29 height 8
type input "9/22/2025"
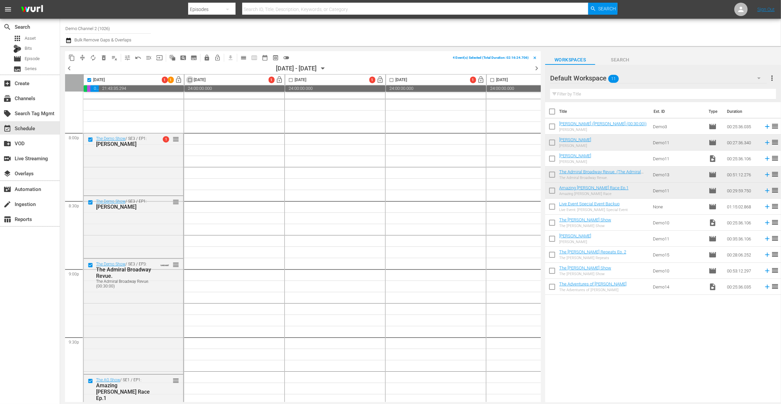
click at [190, 79] on input "checkbox" at bounding box center [190, 81] width 8 height 8
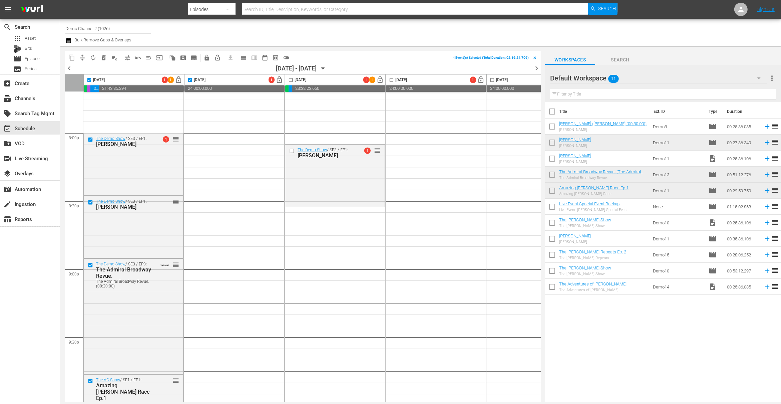
drag, startPoint x: 377, startPoint y: 149, endPoint x: 199, endPoint y: 144, distance: 177.3
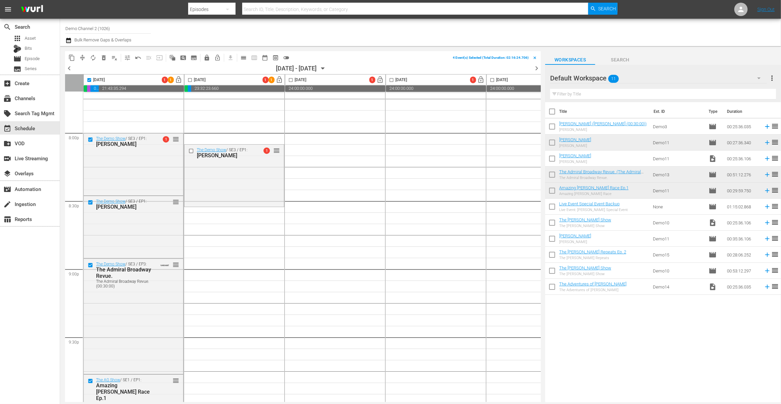
click at [192, 78] on input "checkbox" at bounding box center [190, 81] width 8 height 8
checkbox input "true"
click at [73, 56] on span "content_copy" at bounding box center [71, 57] width 7 height 7
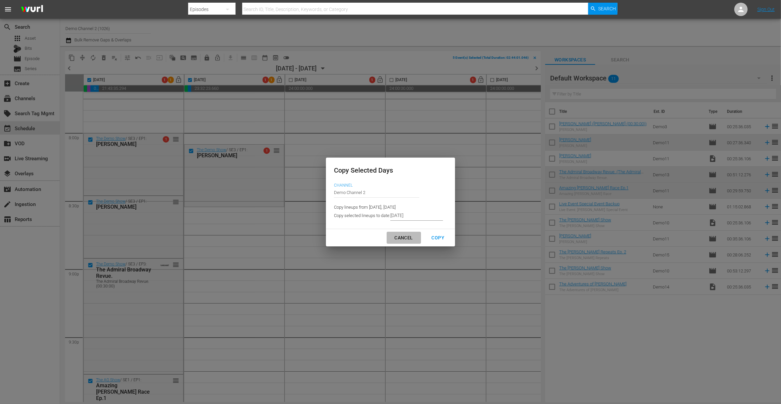
click at [401, 235] on div "Cancel" at bounding box center [404, 238] width 29 height 8
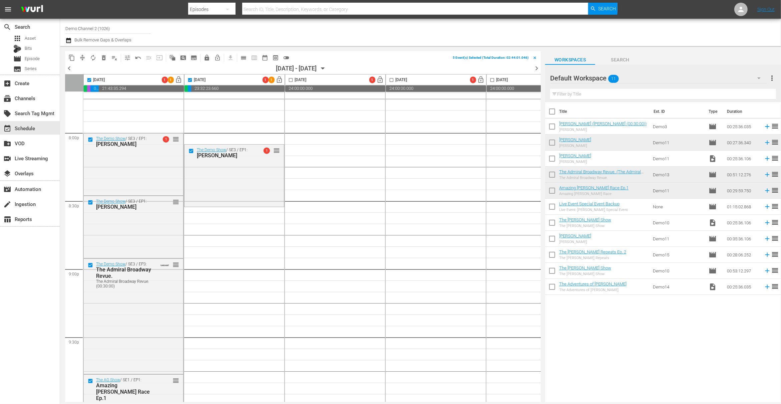
click at [90, 81] on input "checkbox" at bounding box center [89, 81] width 8 height 8
click at [88, 79] on input "checkbox" at bounding box center [89, 81] width 8 height 8
click at [104, 56] on span "delete_forever_outlined" at bounding box center [103, 57] width 7 height 7
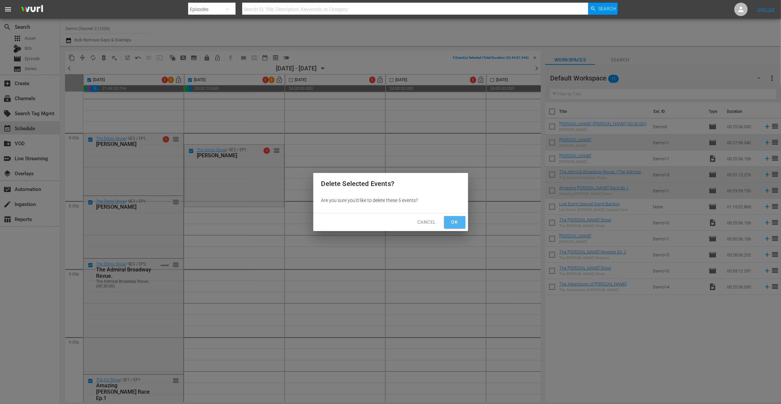
click at [454, 219] on span "Ok" at bounding box center [455, 222] width 11 height 8
checkbox input "false"
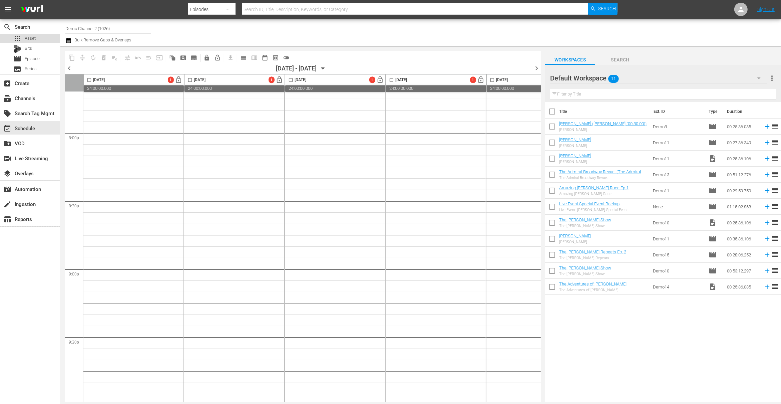
click at [26, 35] on span "Asset" at bounding box center [30, 38] width 11 height 7
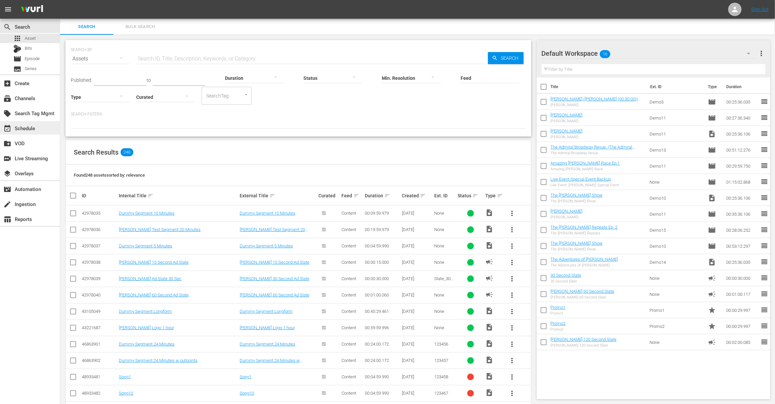
click at [39, 127] on div "event_available Schedule" at bounding box center [30, 127] width 60 height 13
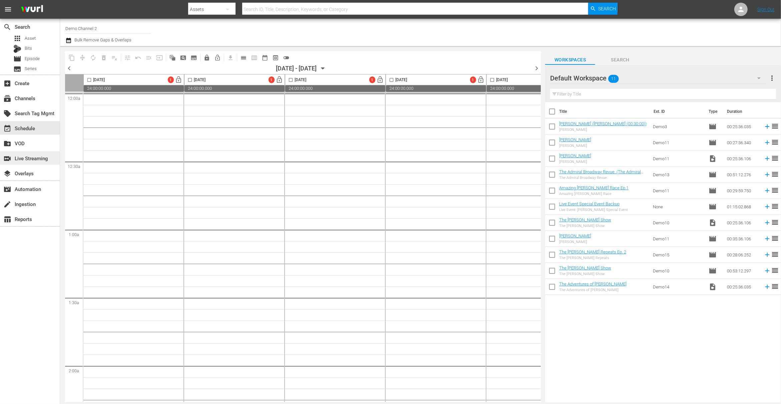
click at [34, 156] on div "switch_video Live Streaming" at bounding box center [18, 157] width 37 height 6
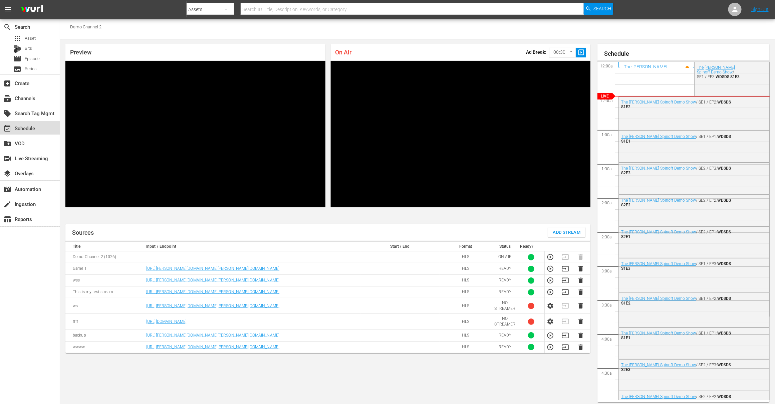
click at [31, 127] on div "event_available Schedule" at bounding box center [18, 127] width 37 height 6
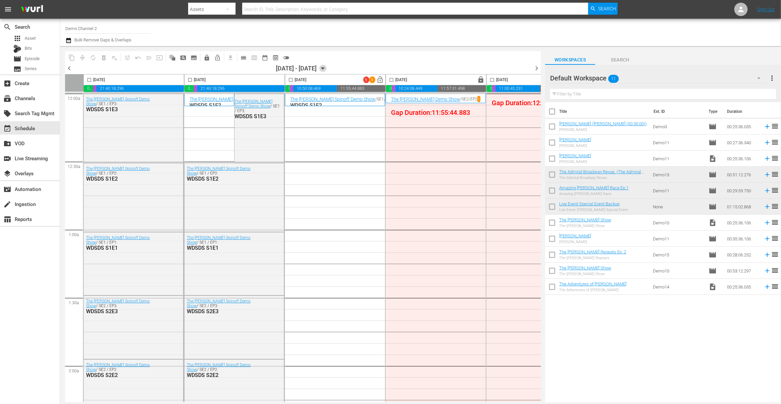
click at [325, 68] on icon "button" at bounding box center [323, 69] width 3 height 2
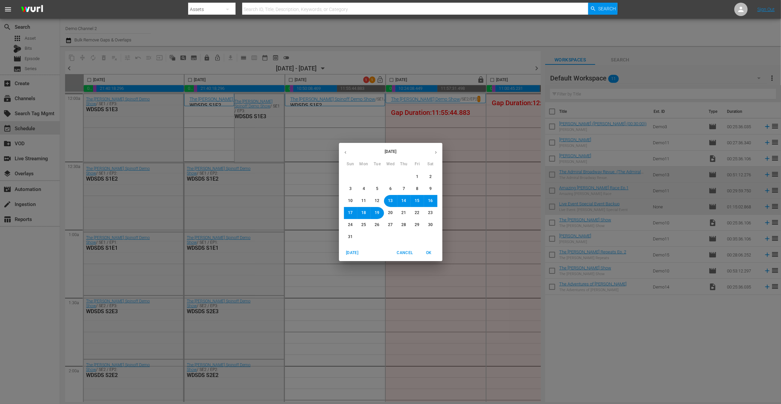
click at [436, 153] on icon "button" at bounding box center [436, 152] width 2 height 3
click at [360, 212] on button "22" at bounding box center [364, 213] width 12 height 12
click at [428, 251] on span "OK" at bounding box center [429, 252] width 16 height 7
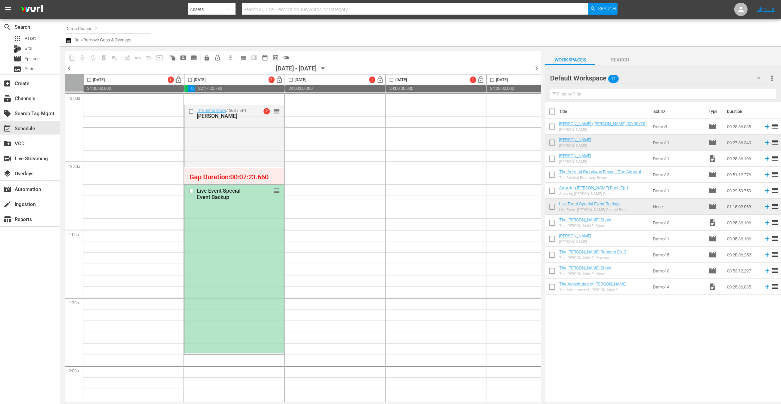
click at [214, 191] on div "Live Event Special Event Backup" at bounding box center [225, 194] width 57 height 13
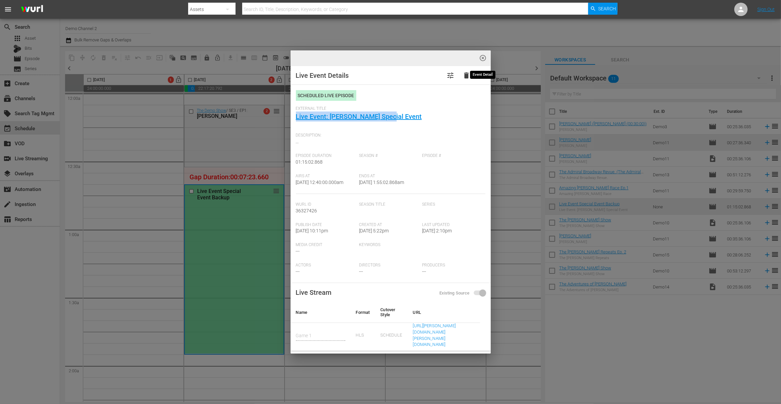
click at [483, 58] on span "highlight_off_icon" at bounding box center [483, 58] width 8 height 8
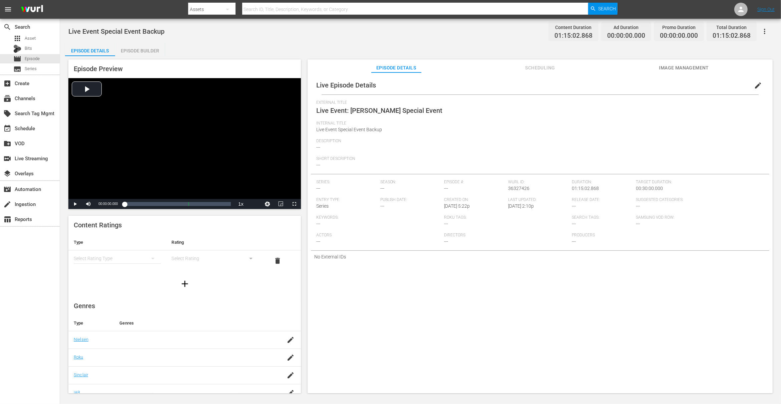
click at [754, 88] on span "edit" at bounding box center [758, 85] width 8 height 8
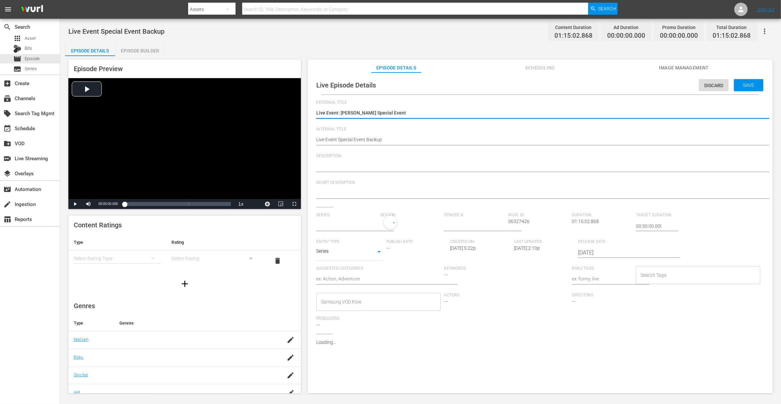
type input "No Series"
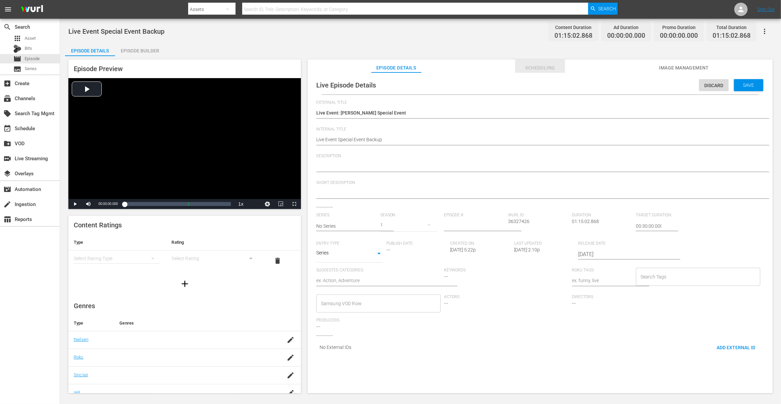
click at [526, 66] on span "Scheduling" at bounding box center [540, 68] width 50 height 8
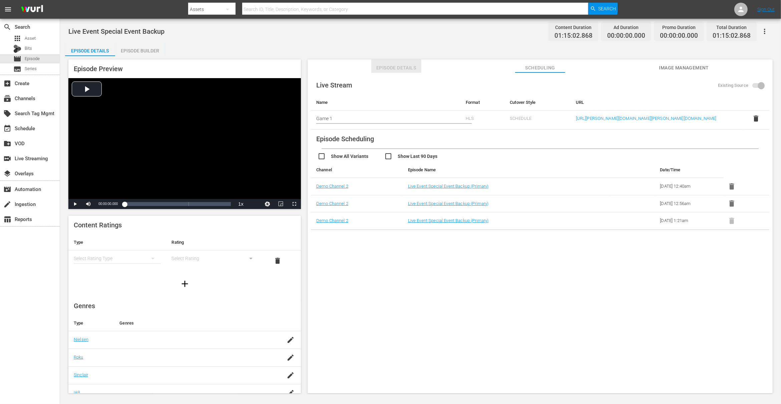
click at [387, 67] on span "Episode Details" at bounding box center [397, 68] width 50 height 8
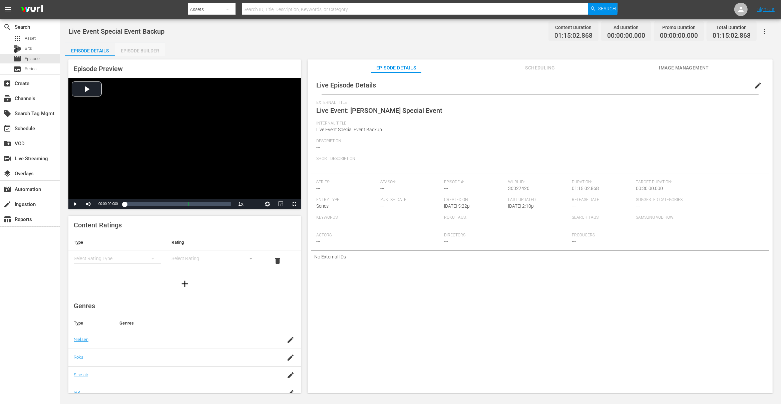
click at [152, 52] on div "Episode Builder" at bounding box center [140, 51] width 50 height 16
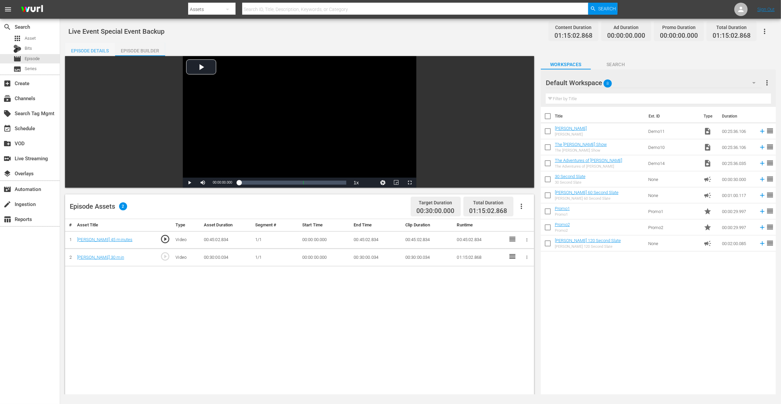
click at [92, 52] on div "Episode Details" at bounding box center [90, 51] width 50 height 16
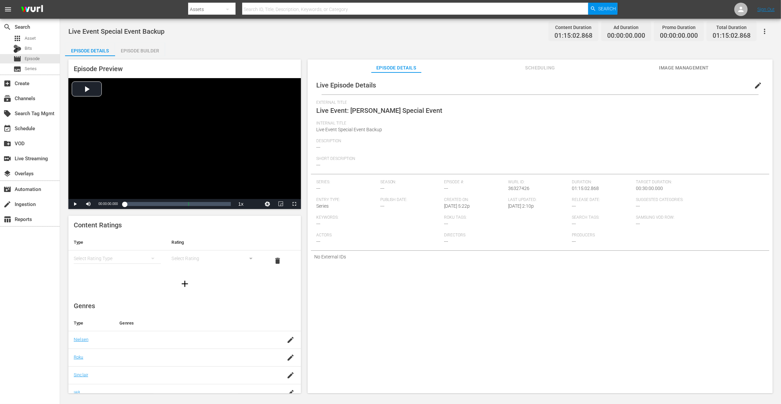
click at [551, 68] on span "Scheduling" at bounding box center [540, 68] width 50 height 8
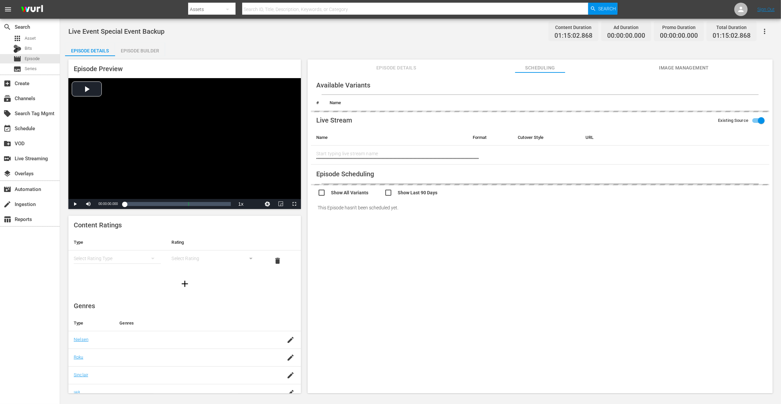
type input "Game 1"
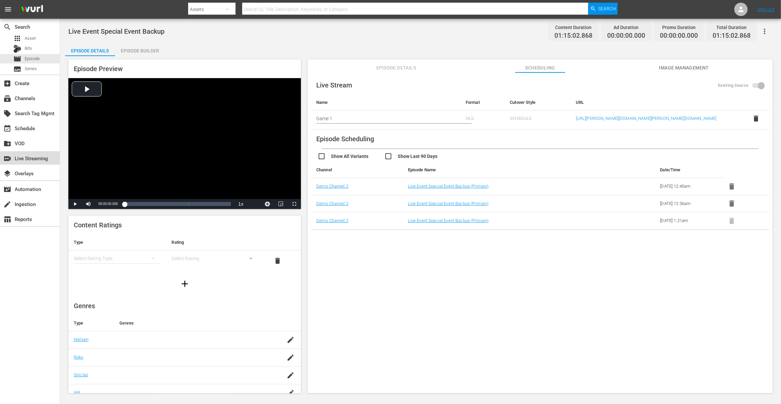
click at [37, 159] on div "switch_video Live Streaming" at bounding box center [18, 157] width 37 height 6
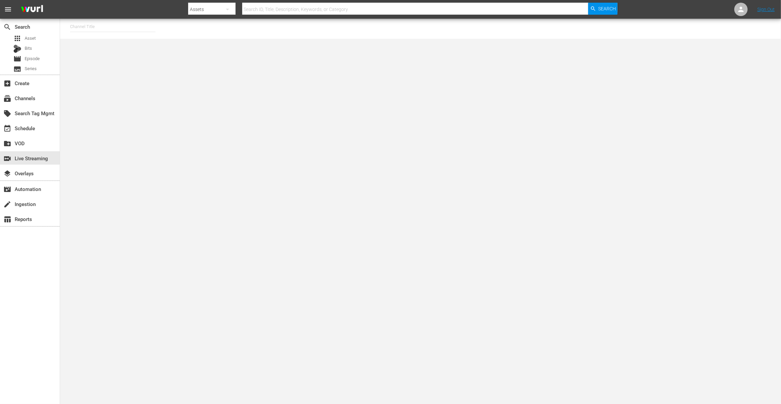
click at [113, 29] on input "text" at bounding box center [112, 27] width 85 height 16
click at [120, 57] on div "Demo Channel 2 (1026 - wurl_demochannel_2)" at bounding box center [161, 61] width 173 height 16
type input "Demo Channel 2 (1026 - wurl_demochannel_2)"
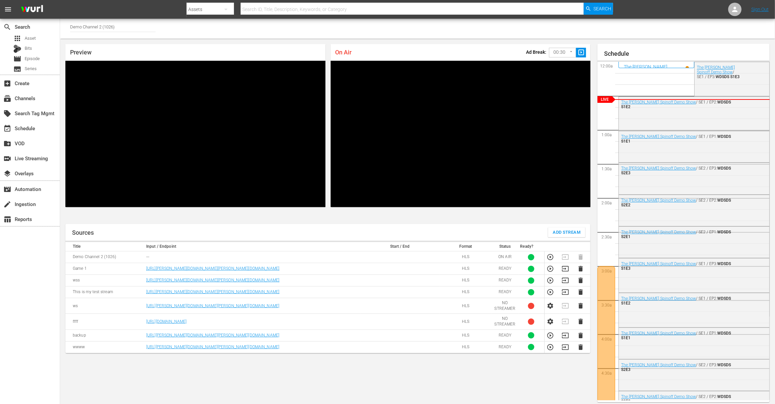
click at [570, 234] on span "Add Stream" at bounding box center [567, 233] width 28 height 8
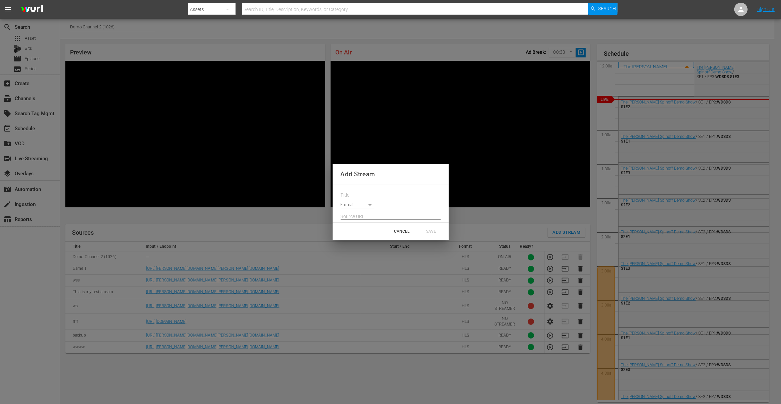
click at [365, 205] on body "menu Search By Assets Search ID, Title, Description, Keywords, or Category Sear…" at bounding box center [390, 202] width 781 height 404
click at [373, 192] on div at bounding box center [390, 202] width 781 height 404
click at [370, 204] on body "menu Search By Assets Search ID, Title, Description, Keywords, or Category Sear…" at bounding box center [390, 202] width 781 height 404
click at [452, 122] on div at bounding box center [390, 202] width 781 height 404
click at [404, 231] on div "CANCEL" at bounding box center [402, 231] width 29 height 12
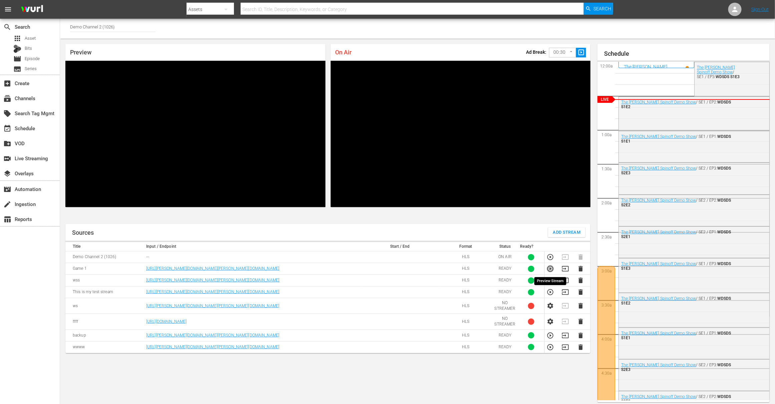
click at [551, 269] on icon "button" at bounding box center [550, 269] width 6 height 6
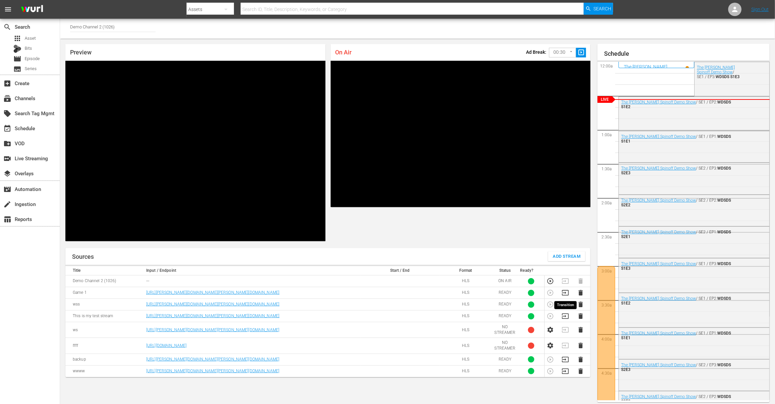
click at [566, 292] on icon "button" at bounding box center [565, 292] width 7 height 5
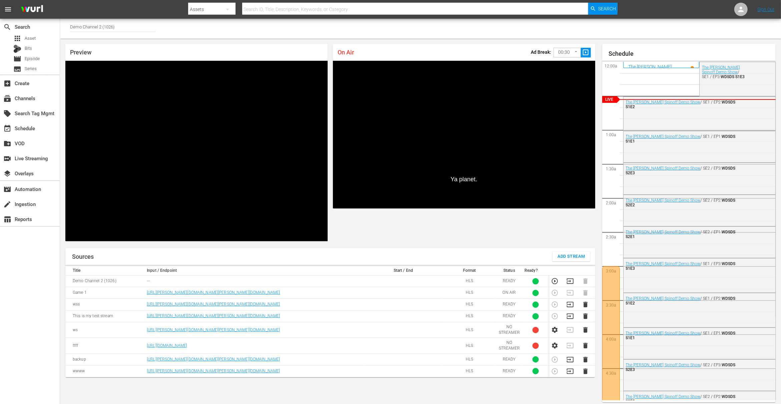
click at [571, 52] on body "menu Search By Assets Search ID, Title, Description, Keywords, or Category Sear…" at bounding box center [390, 202] width 781 height 404
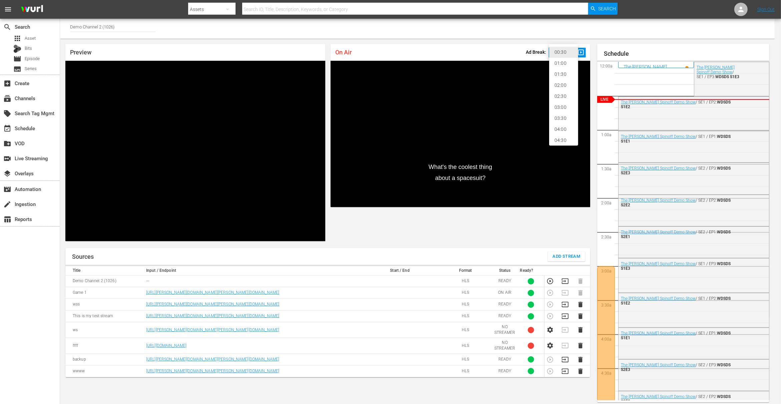
click at [562, 50] on li "00:30" at bounding box center [563, 52] width 29 height 11
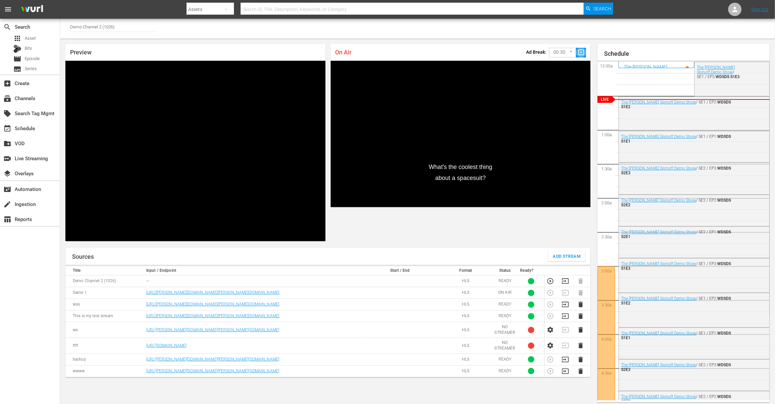
click at [579, 52] on span "slideshow_sharp" at bounding box center [581, 53] width 8 height 8
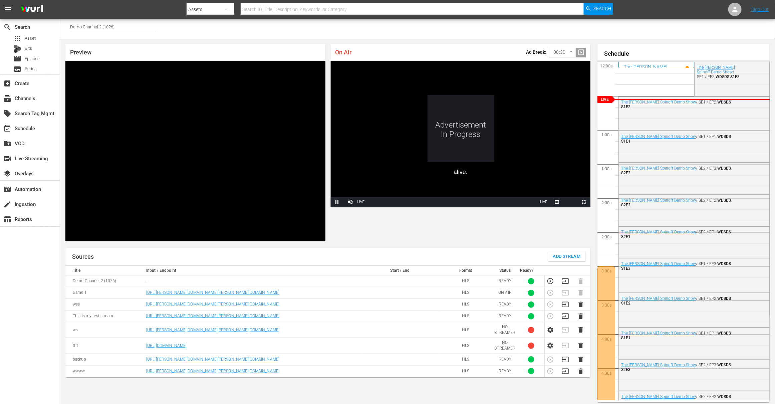
click at [581, 52] on div "Ad Break: 00:30 30 ​ slideshow_sharp" at bounding box center [556, 52] width 60 height 14
click at [570, 52] on body "menu Search By Assets Search ID, Title, Description, Keywords, or Category Sear…" at bounding box center [387, 202] width 775 height 404
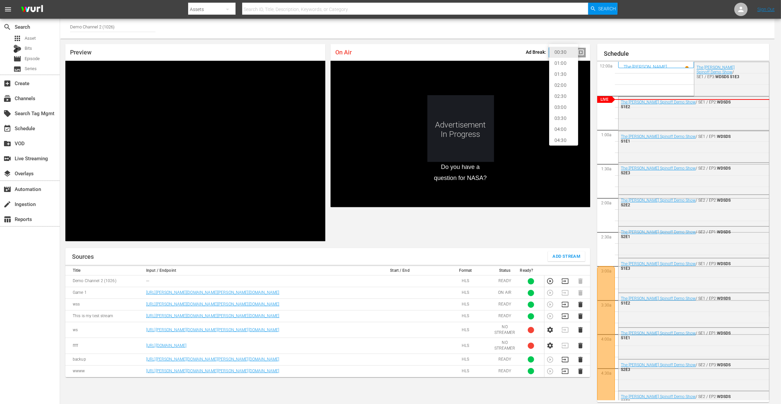
click at [500, 30] on div at bounding box center [390, 202] width 781 height 404
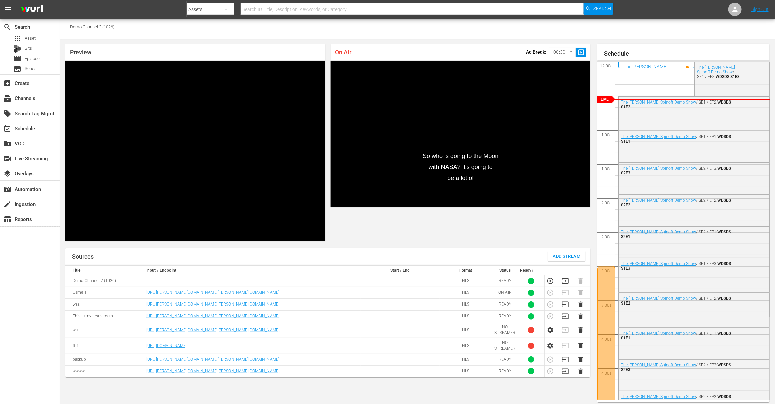
click at [551, 292] on td at bounding box center [551, 293] width 15 height 12
click at [566, 280] on icon "button" at bounding box center [565, 280] width 7 height 7
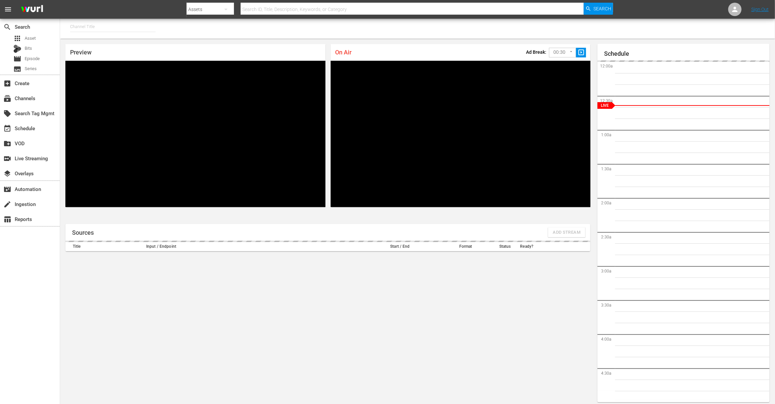
type input "Demo Channel 2 (1026)"
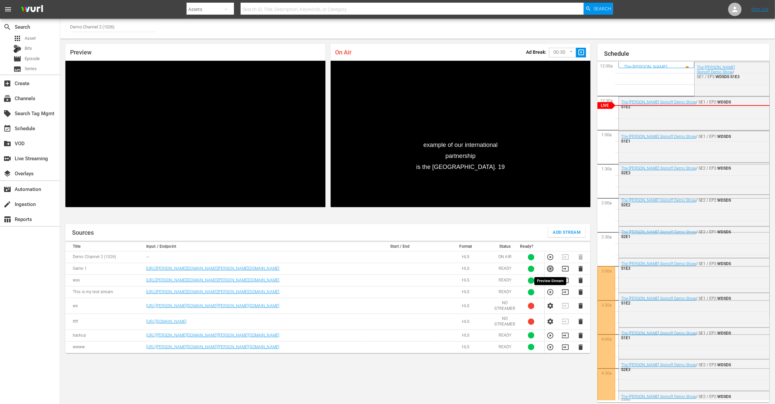
click at [551, 268] on icon "button" at bounding box center [550, 268] width 7 height 7
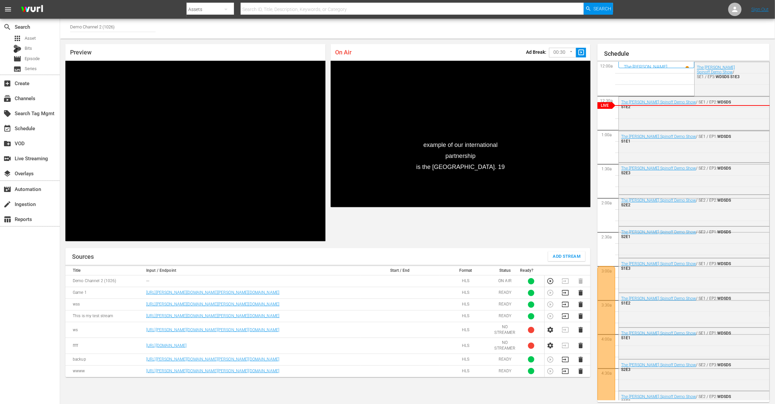
click at [567, 281] on td at bounding box center [567, 281] width 15 height 12
click at [567, 282] on td at bounding box center [567, 281] width 15 height 12
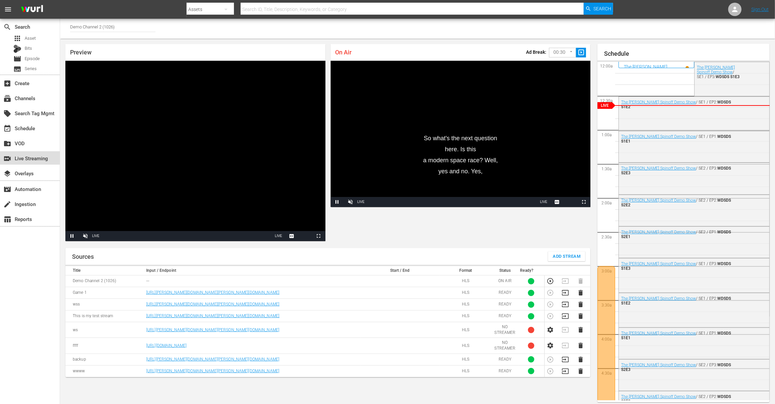
click at [37, 160] on div "switch_video Live Streaming" at bounding box center [18, 157] width 37 height 6
